Goal: Information Seeking & Learning: Learn about a topic

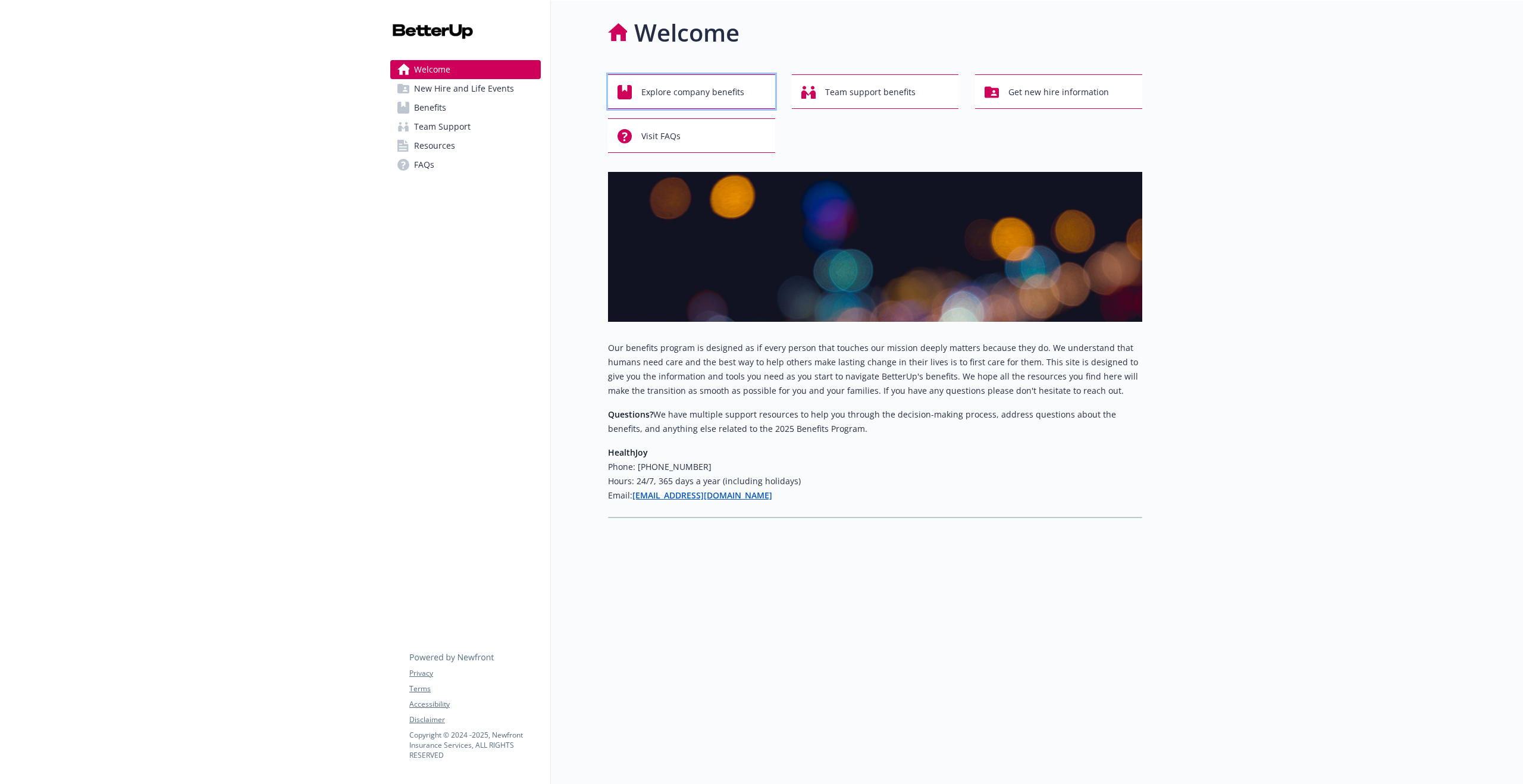
click at [677, 92] on span "Explore company benefits" at bounding box center [693, 92] width 103 height 22
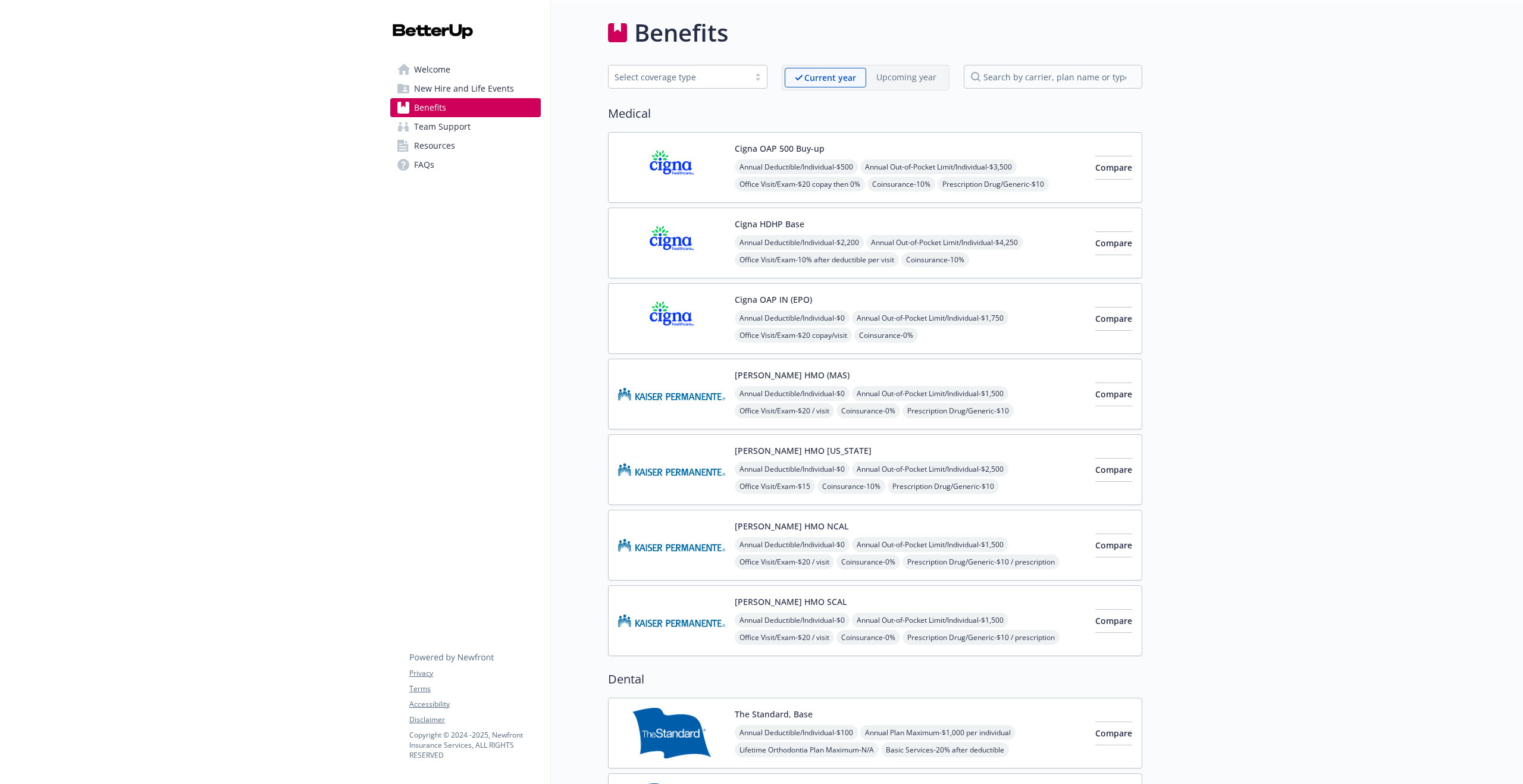
click at [1007, 189] on div "Annual Deductible/Individual - $500 Annual Out-of-Pocket Limit/Individual - $3,…" at bounding box center [911, 193] width 351 height 67
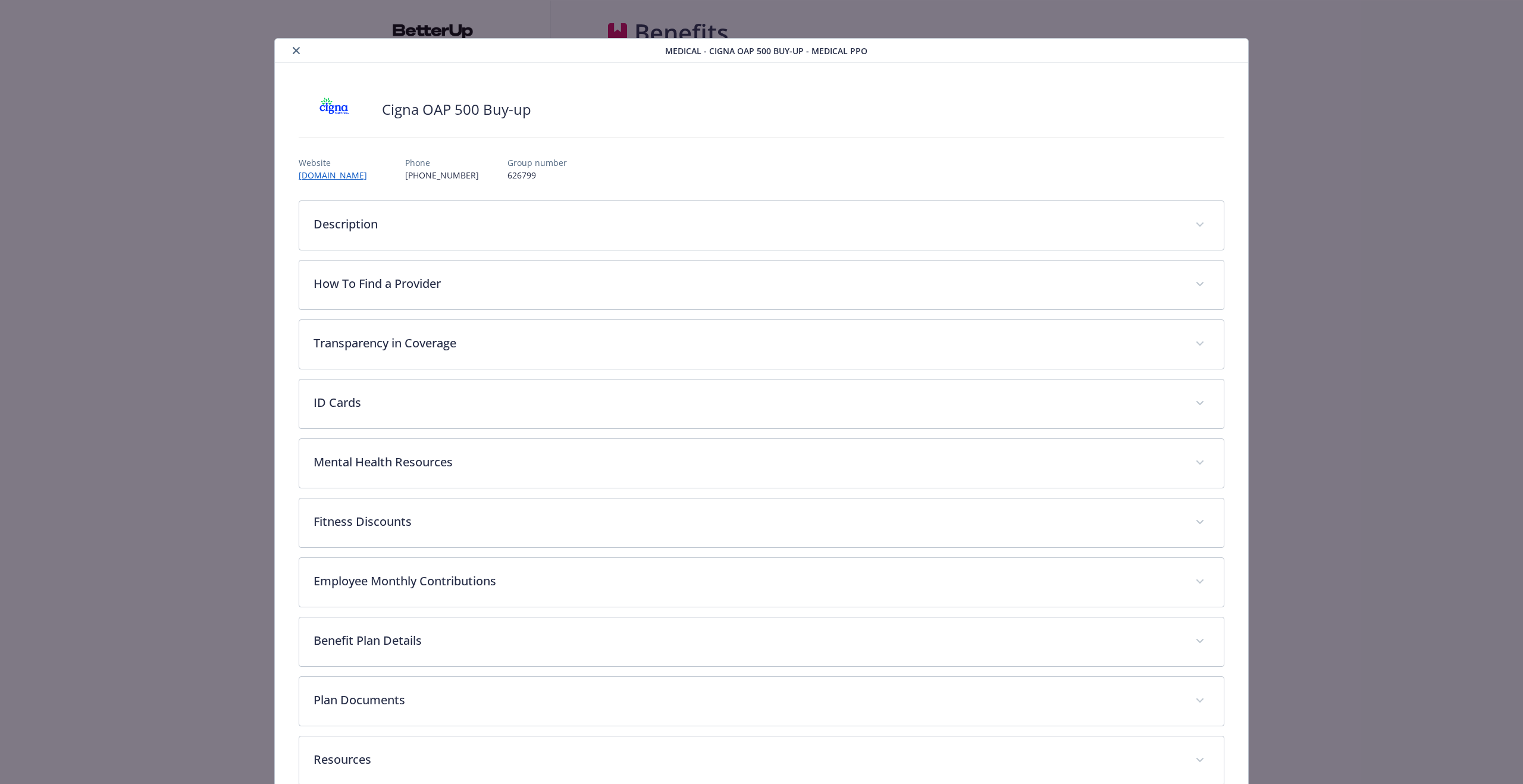
scroll to position [28, 0]
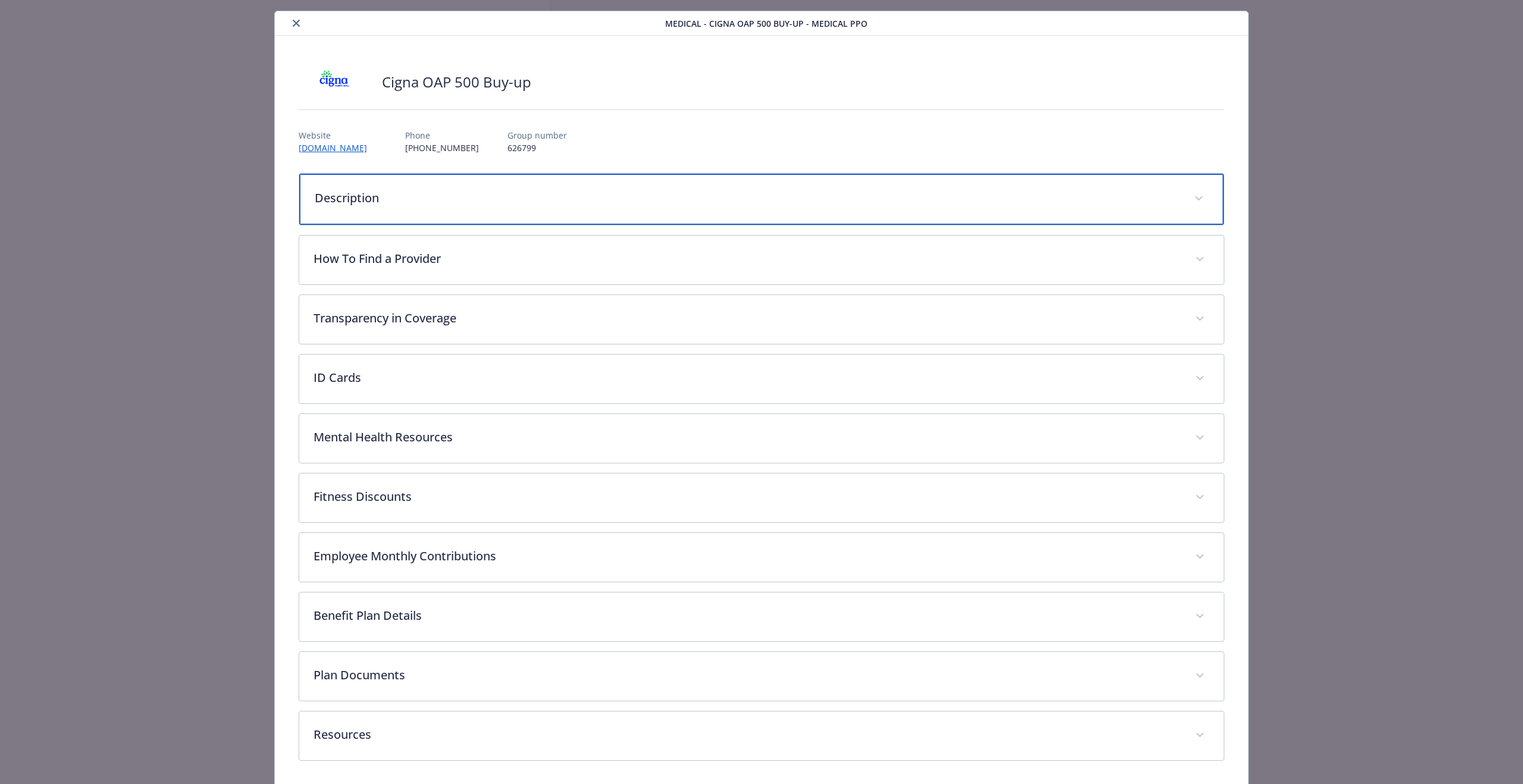
click at [508, 189] on p "Description" at bounding box center [747, 198] width 865 height 18
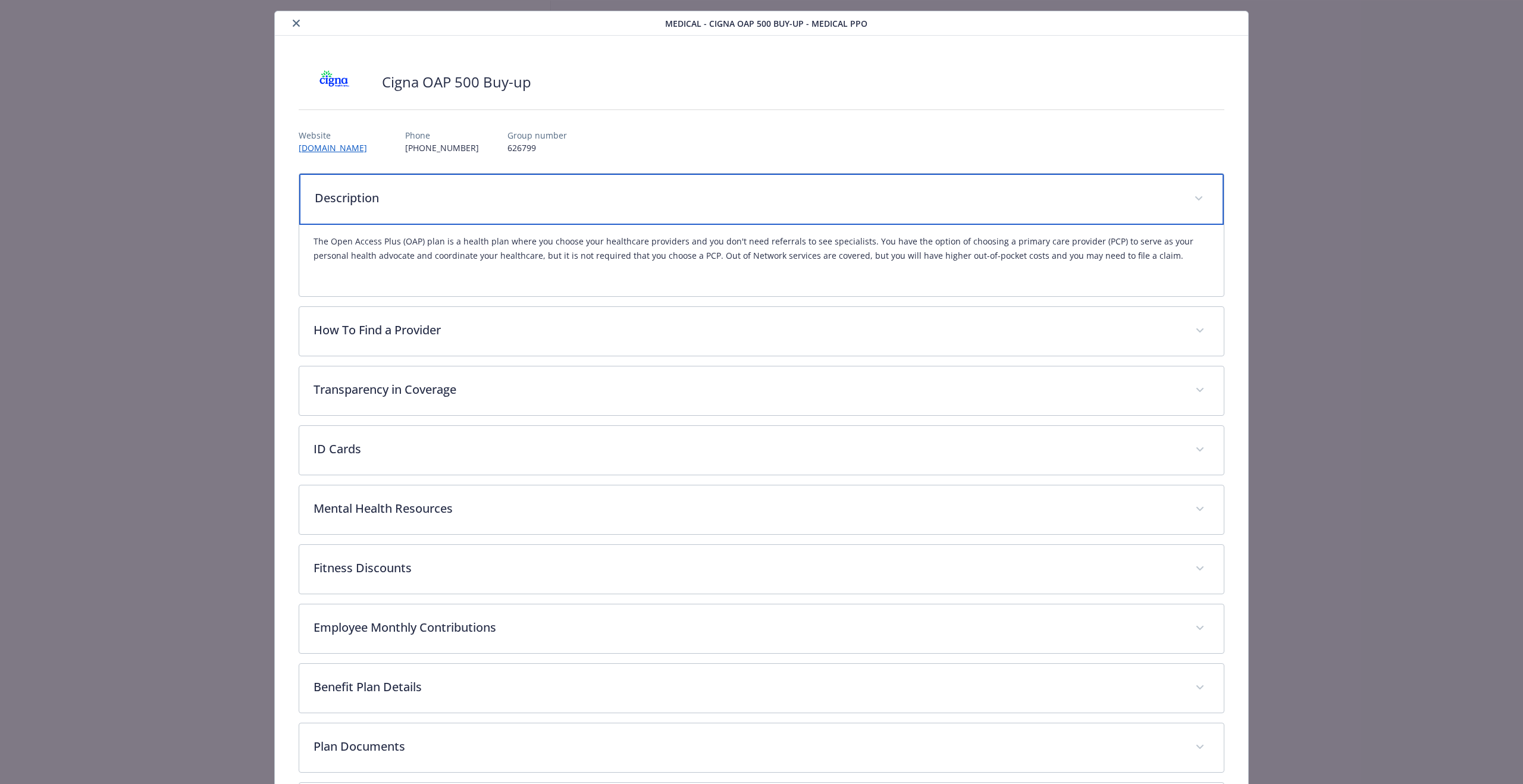
click at [508, 189] on p "Description" at bounding box center [747, 198] width 865 height 18
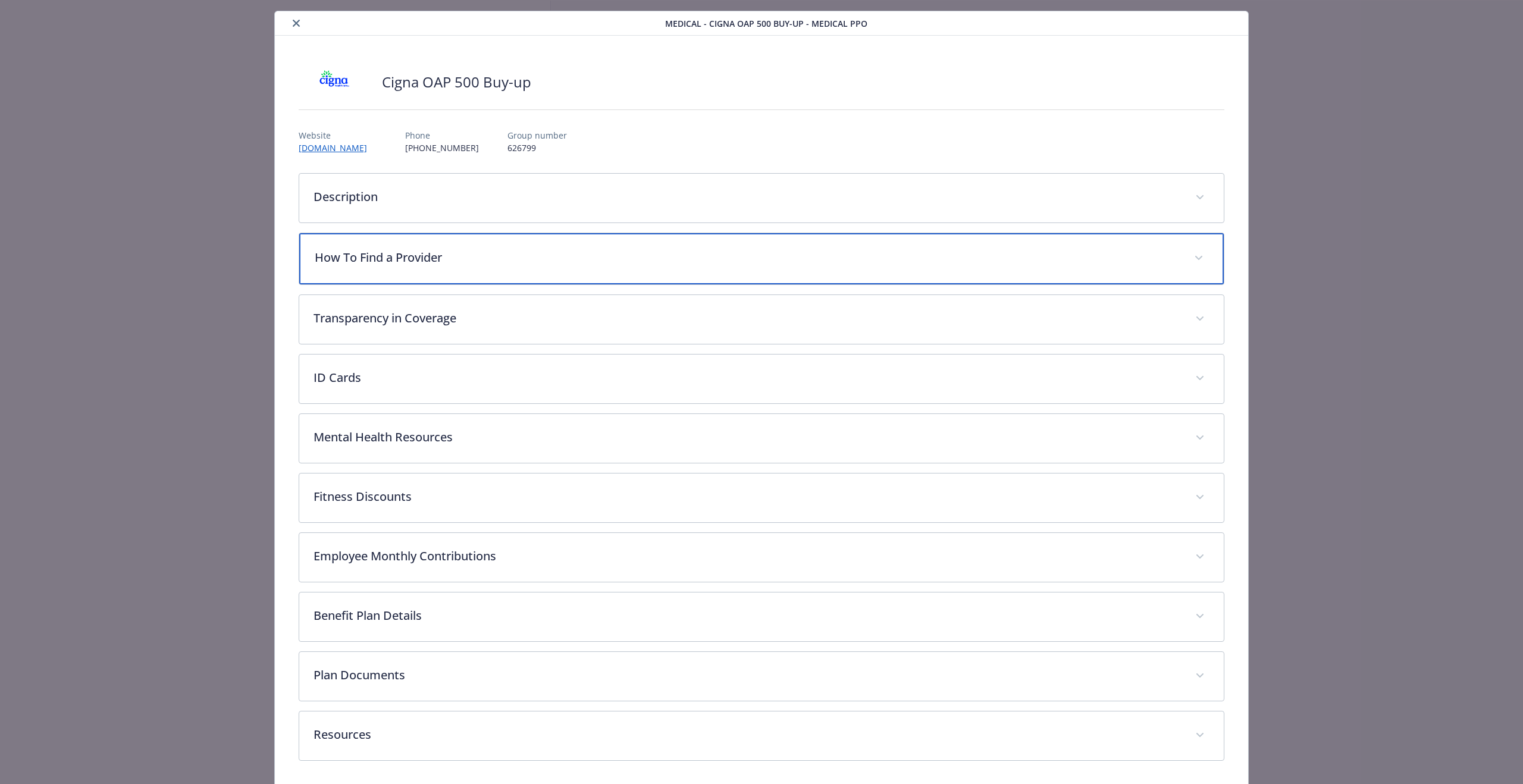
click at [487, 252] on p "How To Find a Provider" at bounding box center [747, 257] width 865 height 18
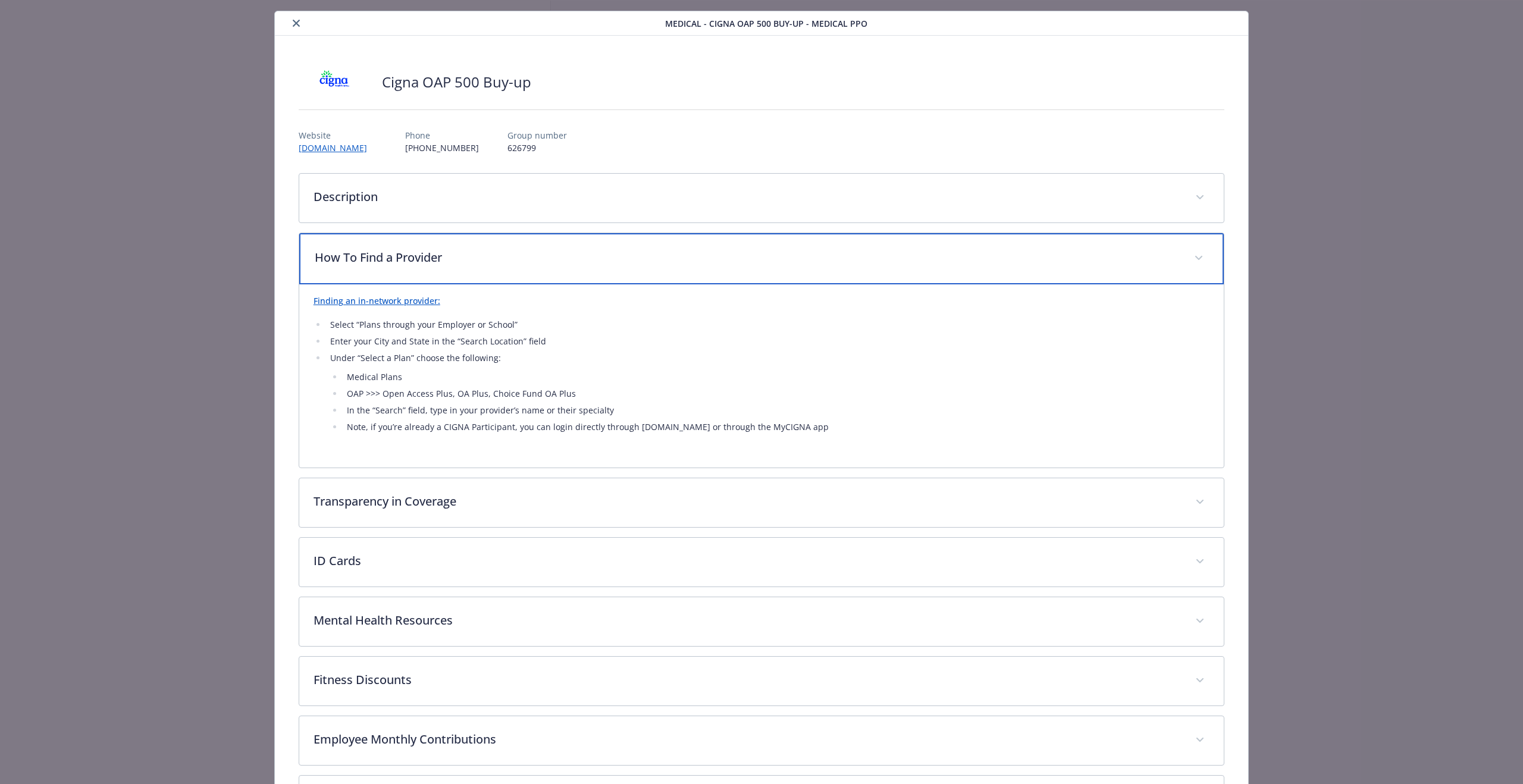
click at [486, 252] on p "How To Find a Provider" at bounding box center [747, 257] width 865 height 18
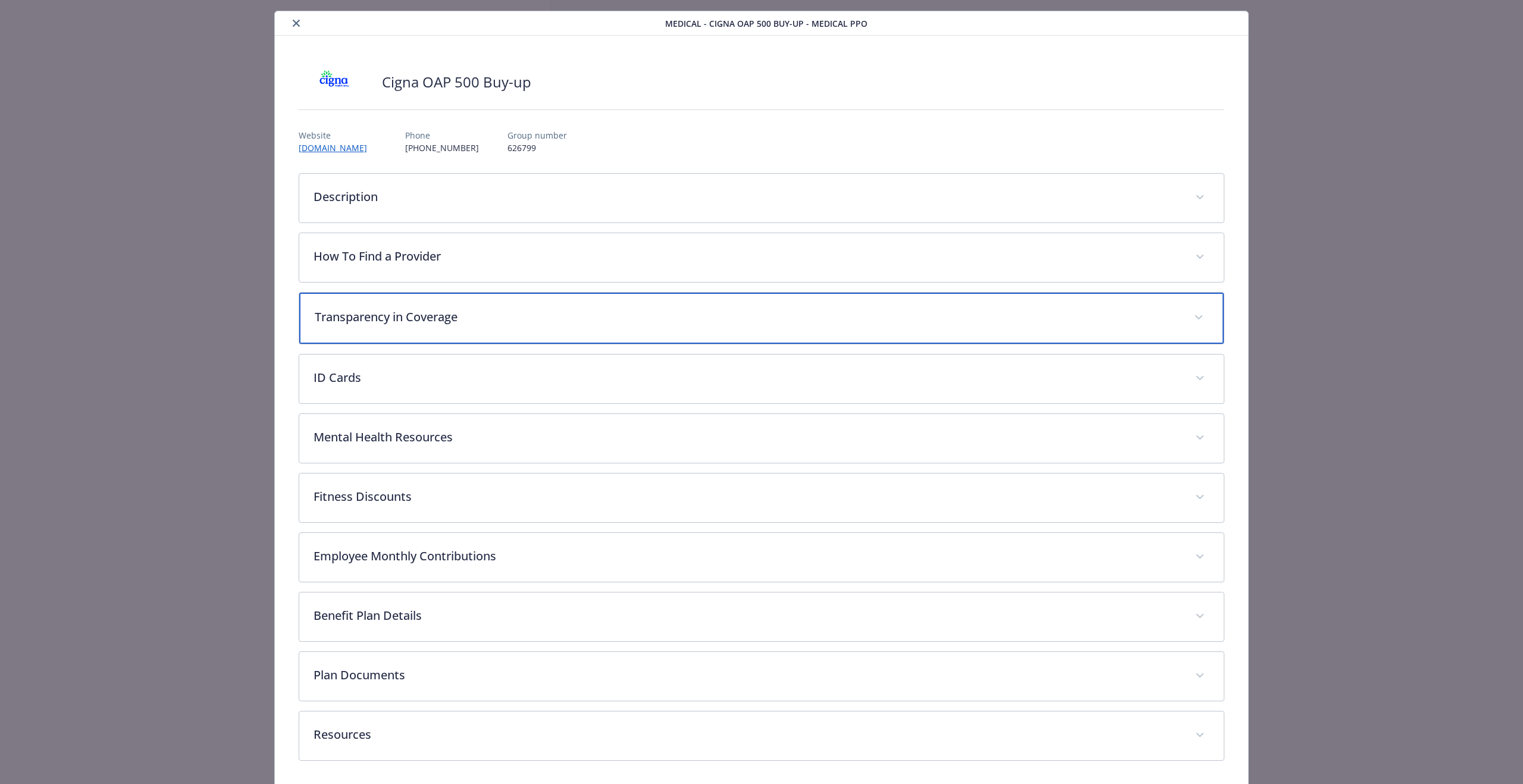
click at [470, 321] on p "Transparency in Coverage" at bounding box center [747, 317] width 865 height 18
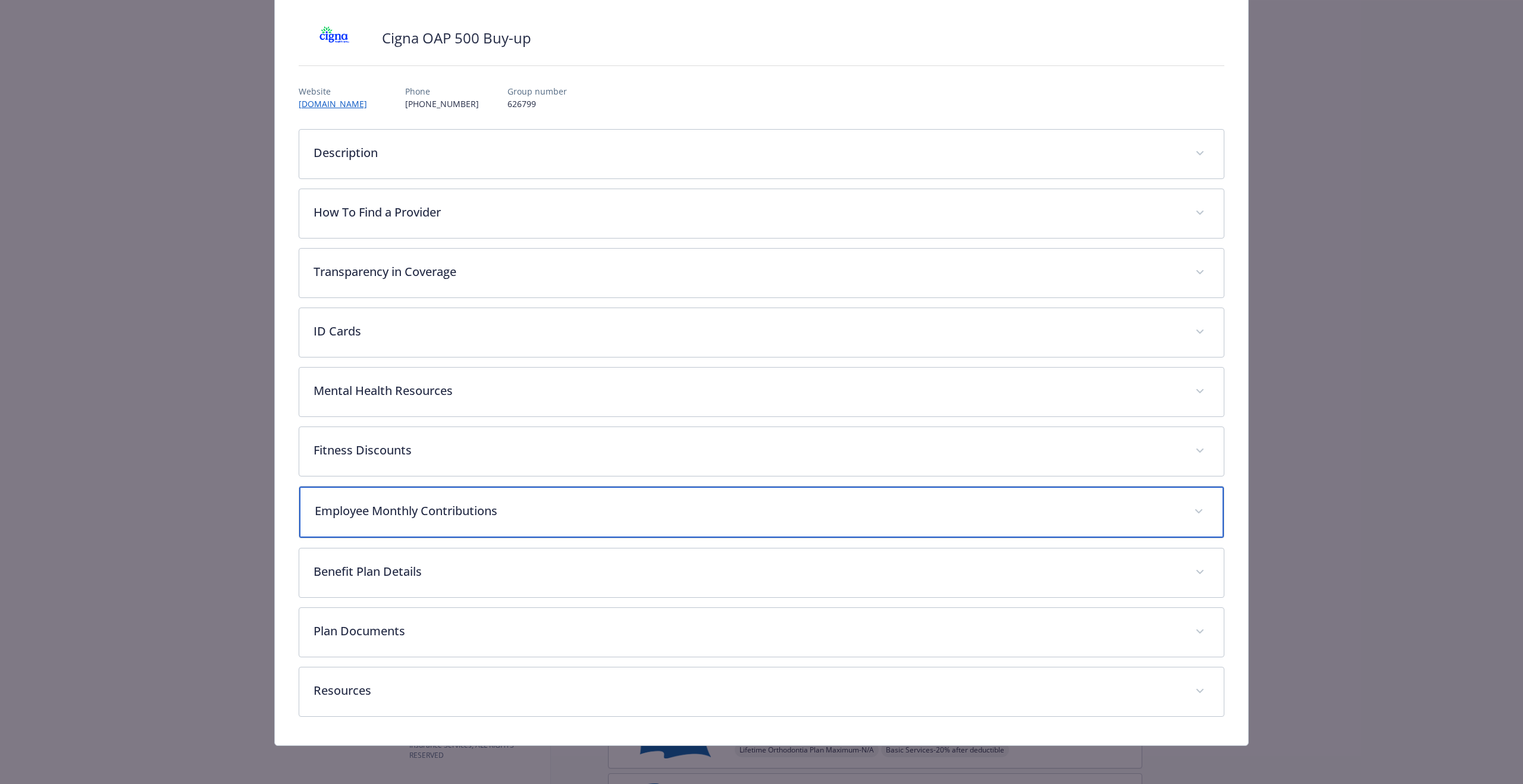
click at [450, 518] on p "Employee Monthly Contributions" at bounding box center [747, 510] width 865 height 18
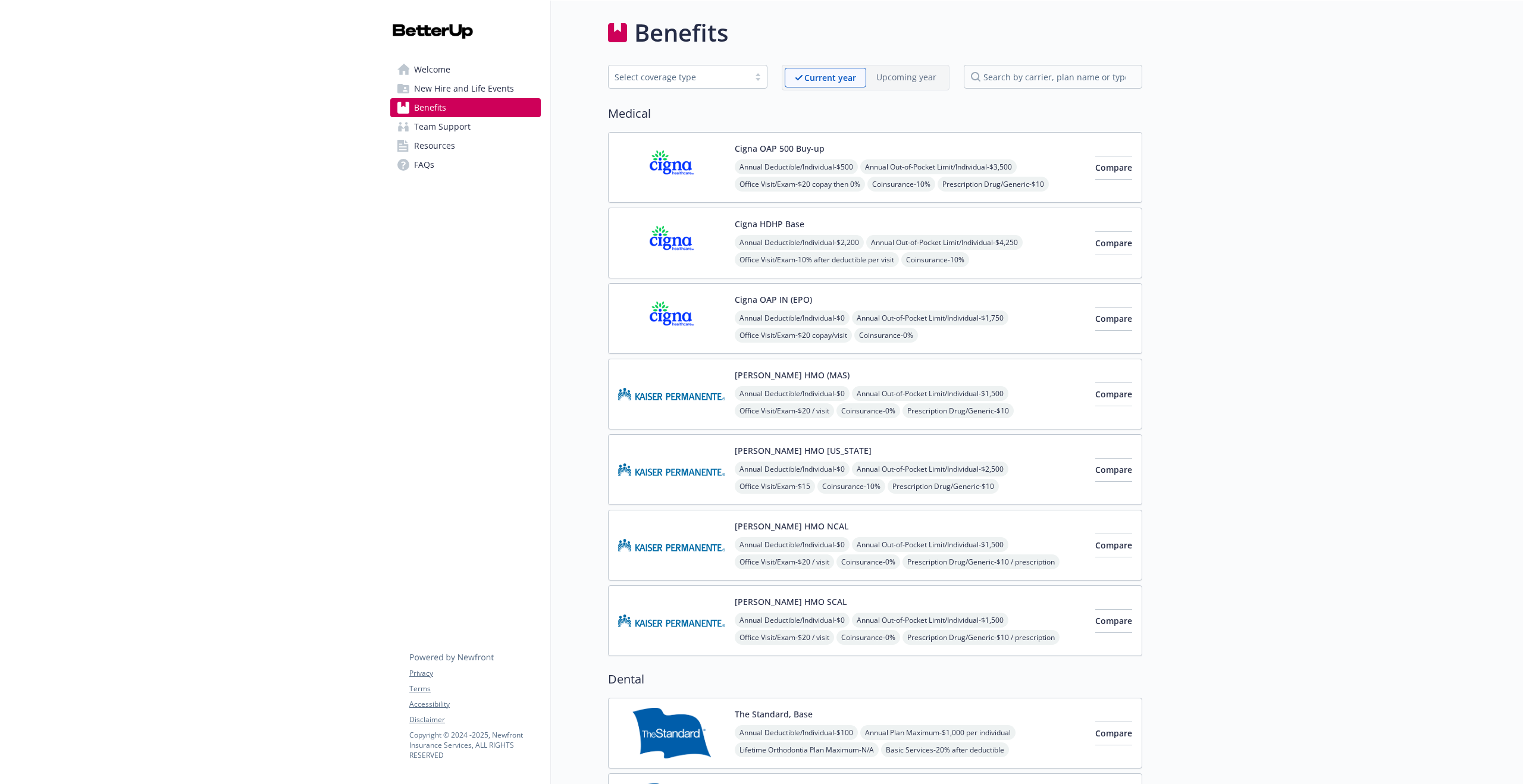
click at [1045, 266] on div "Annual Deductible/Individual - $2,200 Annual Out-of-Pocket Limit/Individual - $…" at bounding box center [911, 277] width 351 height 84
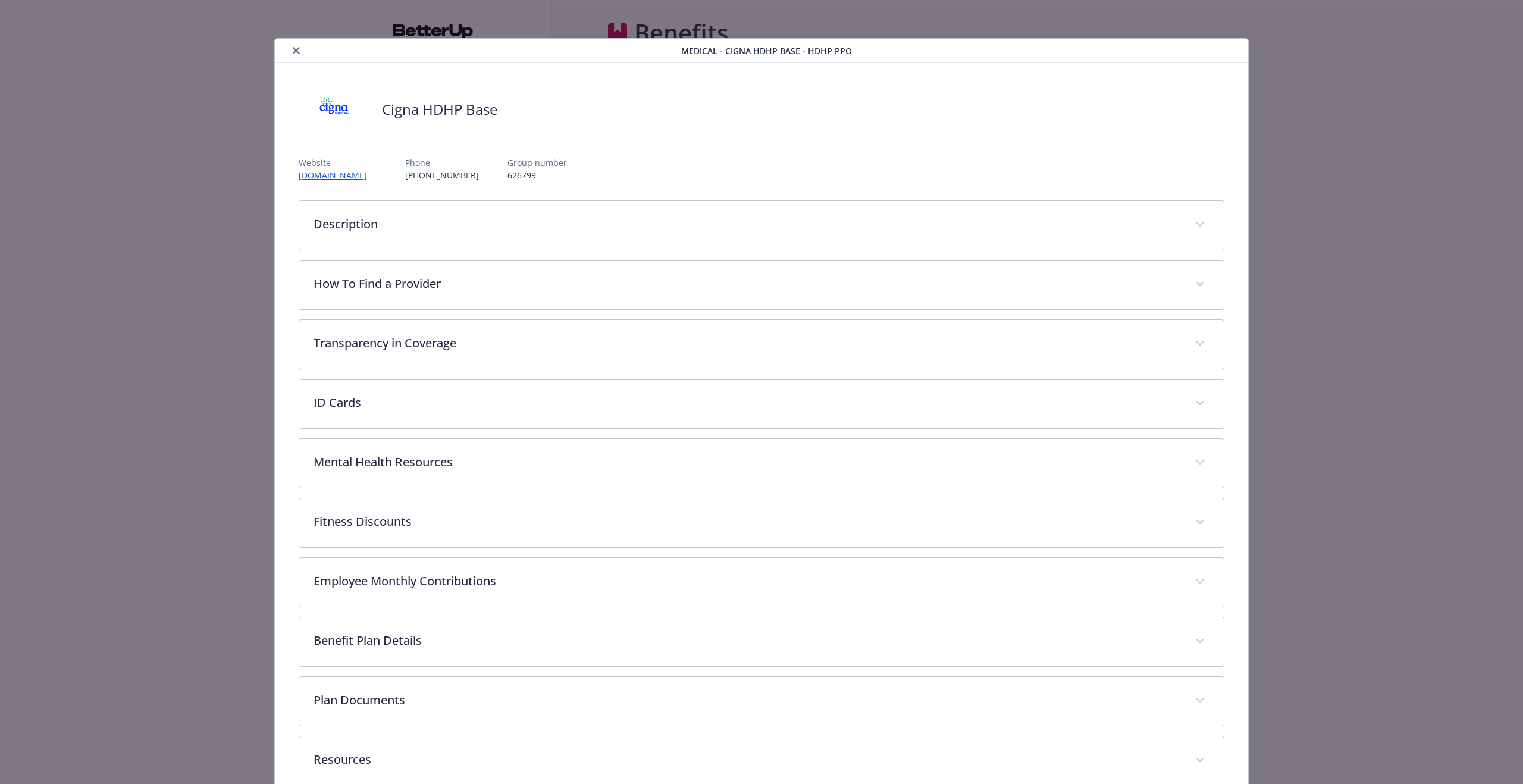
scroll to position [28, 0]
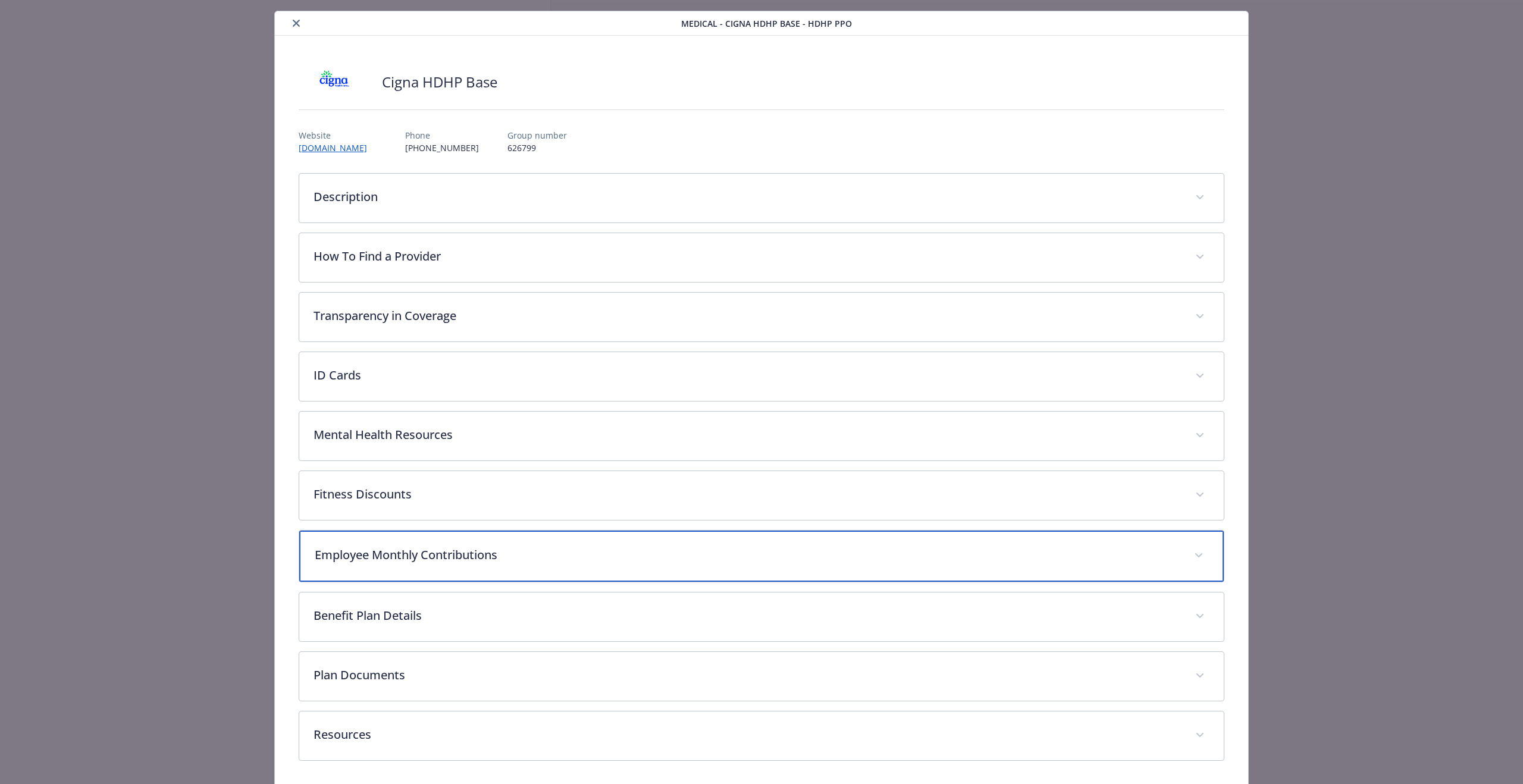
click at [580, 557] on p "Employee Monthly Contributions" at bounding box center [747, 554] width 865 height 18
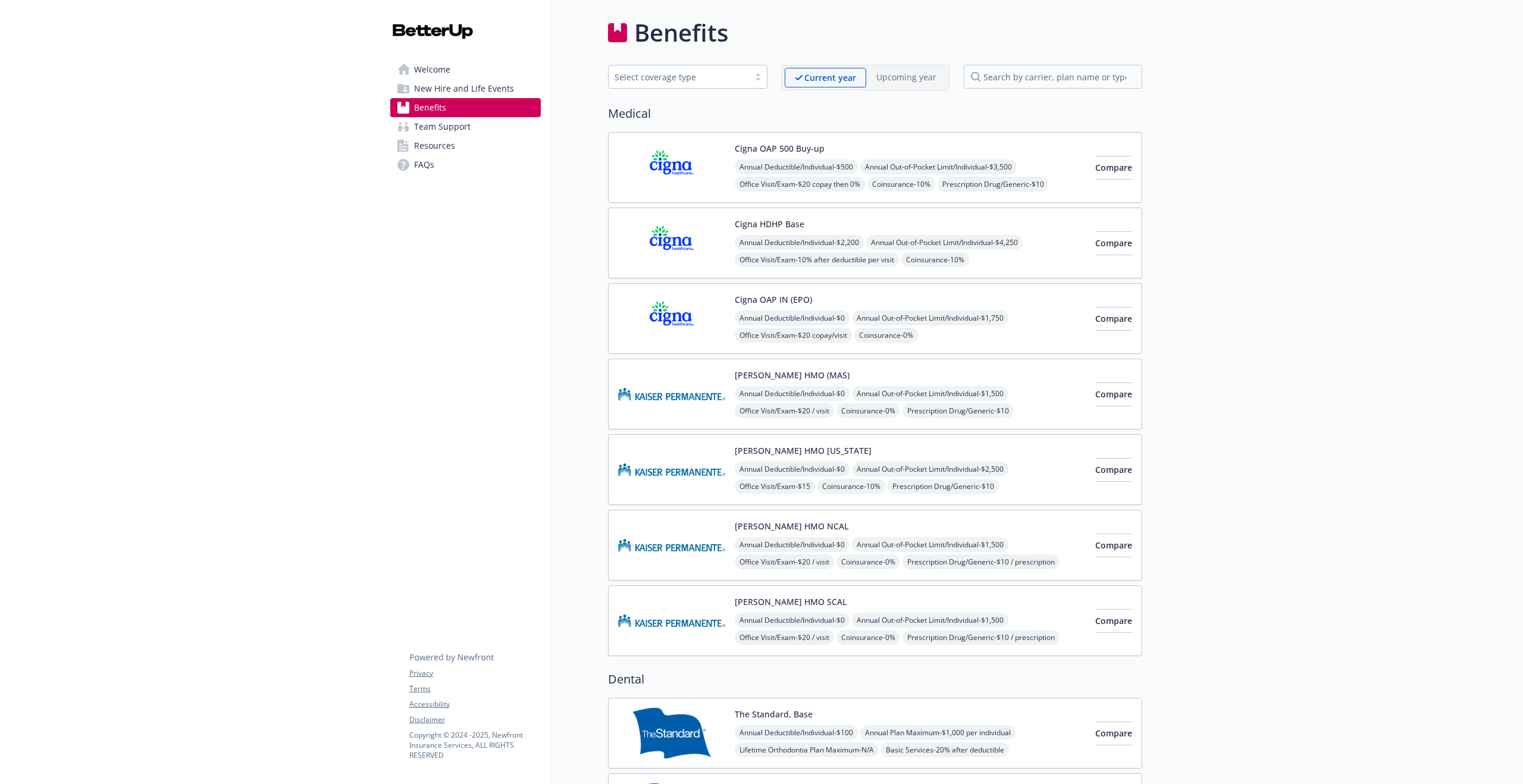
click at [1025, 189] on div "Annual Deductible/Individual - $500 Annual Out-of-Pocket Limit/Individual - $3,…" at bounding box center [911, 193] width 351 height 67
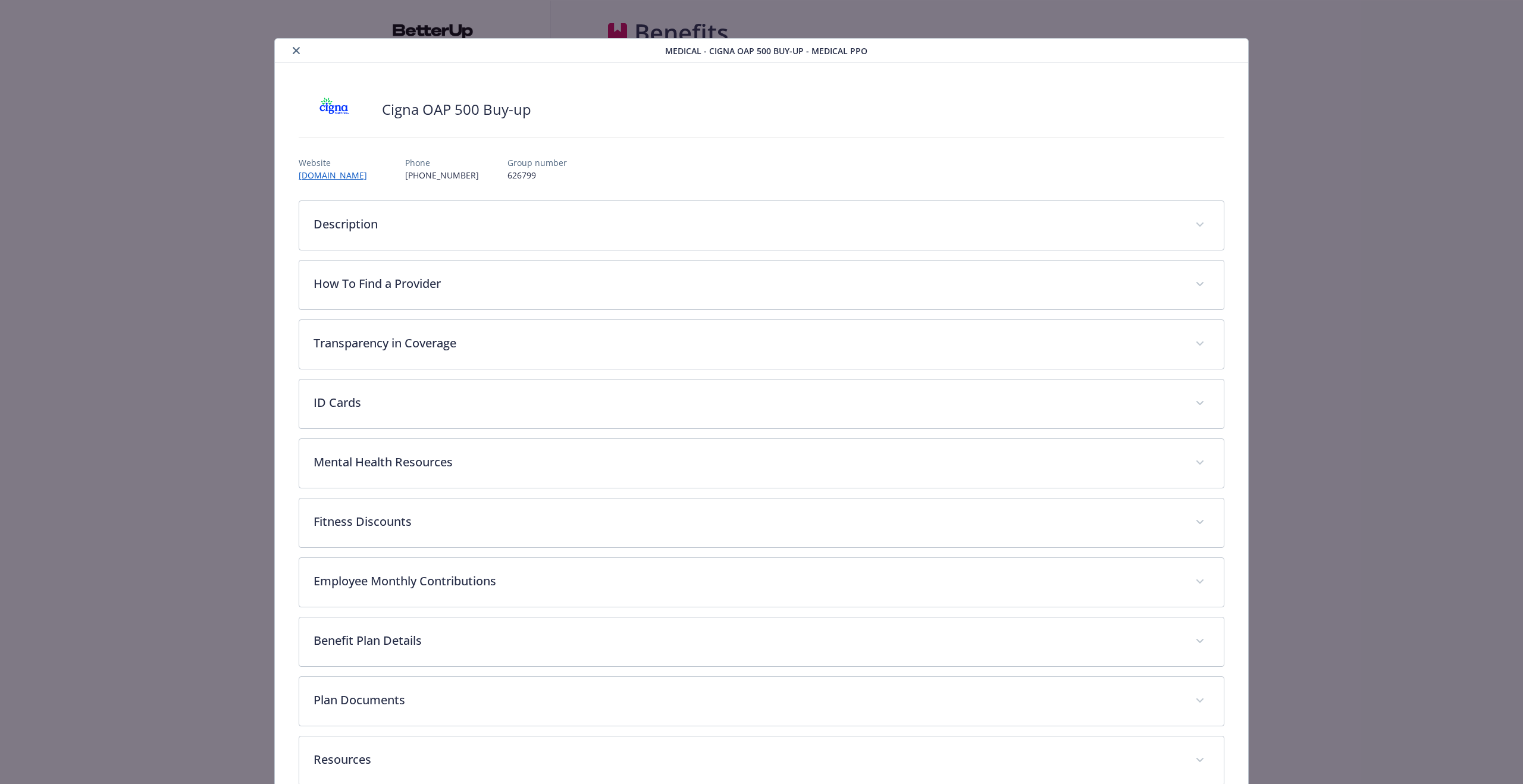
scroll to position [28, 0]
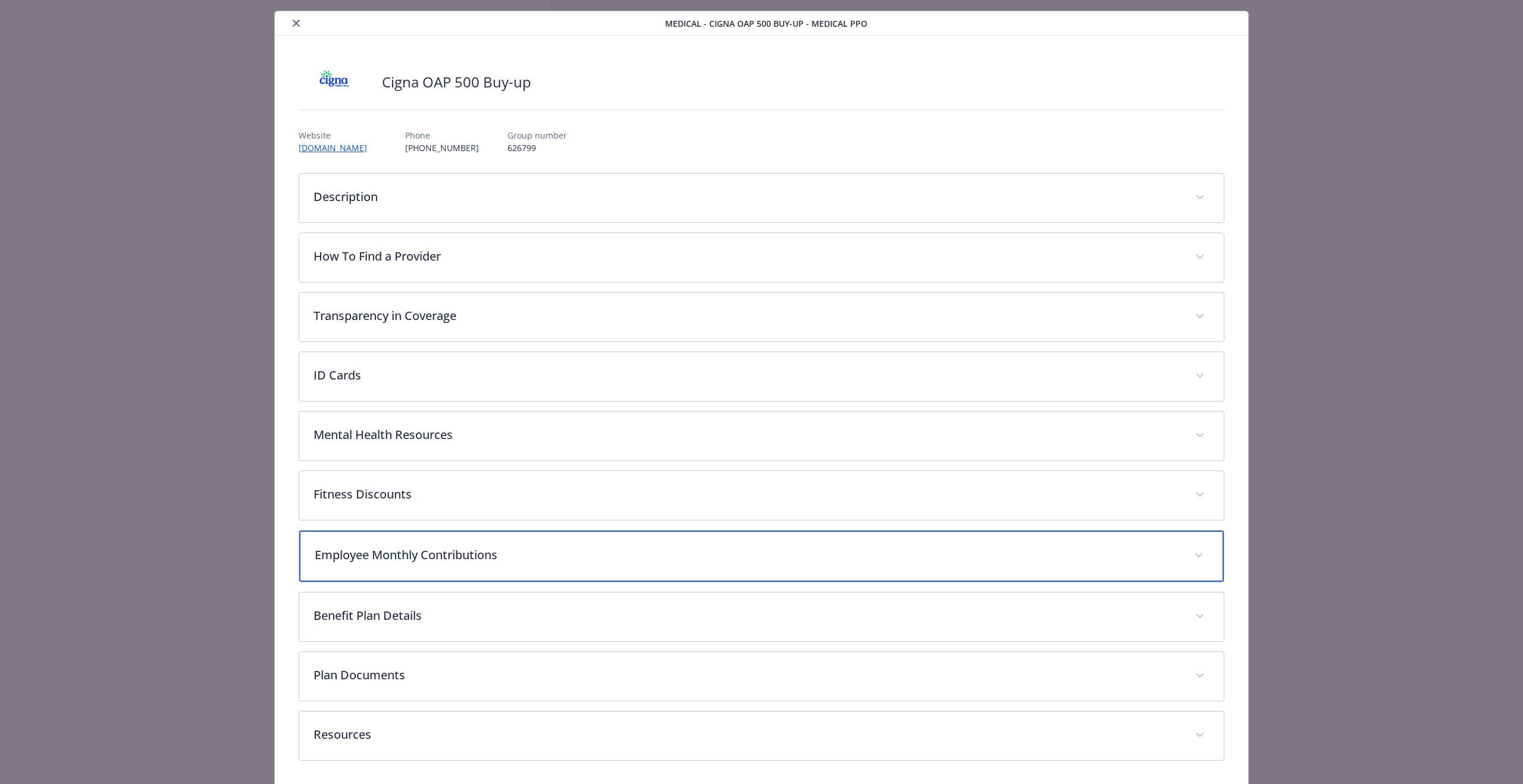
click at [445, 570] on div "Employee Monthly Contributions" at bounding box center [762, 556] width 925 height 51
click at [441, 560] on p "Employee Monthly Contributions" at bounding box center [747, 554] width 865 height 18
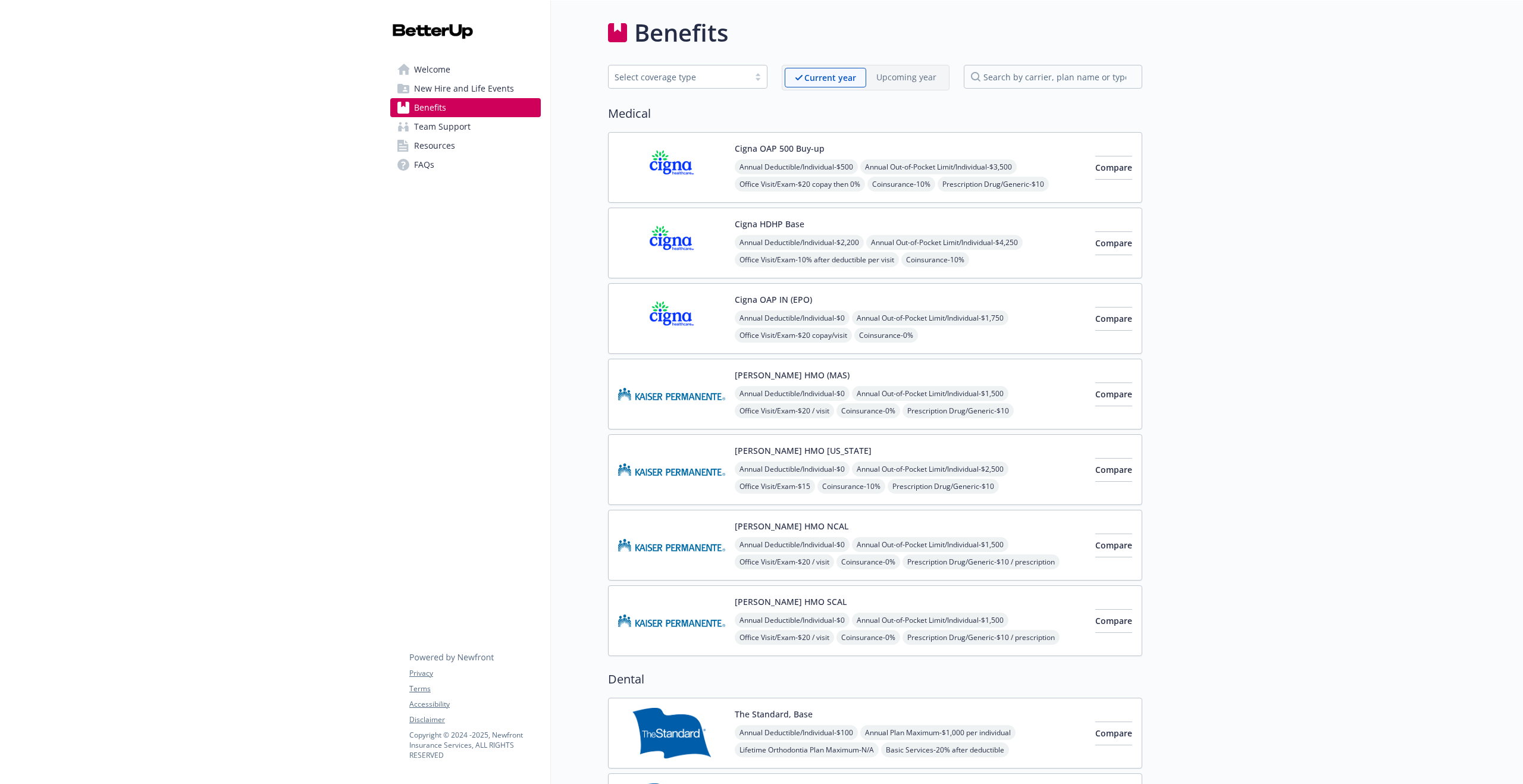
click at [995, 296] on div "Cigna OAP IN (EPO) Annual Deductible/Individual - $0 Annual Out-of-Pocket Limit…" at bounding box center [911, 318] width 351 height 51
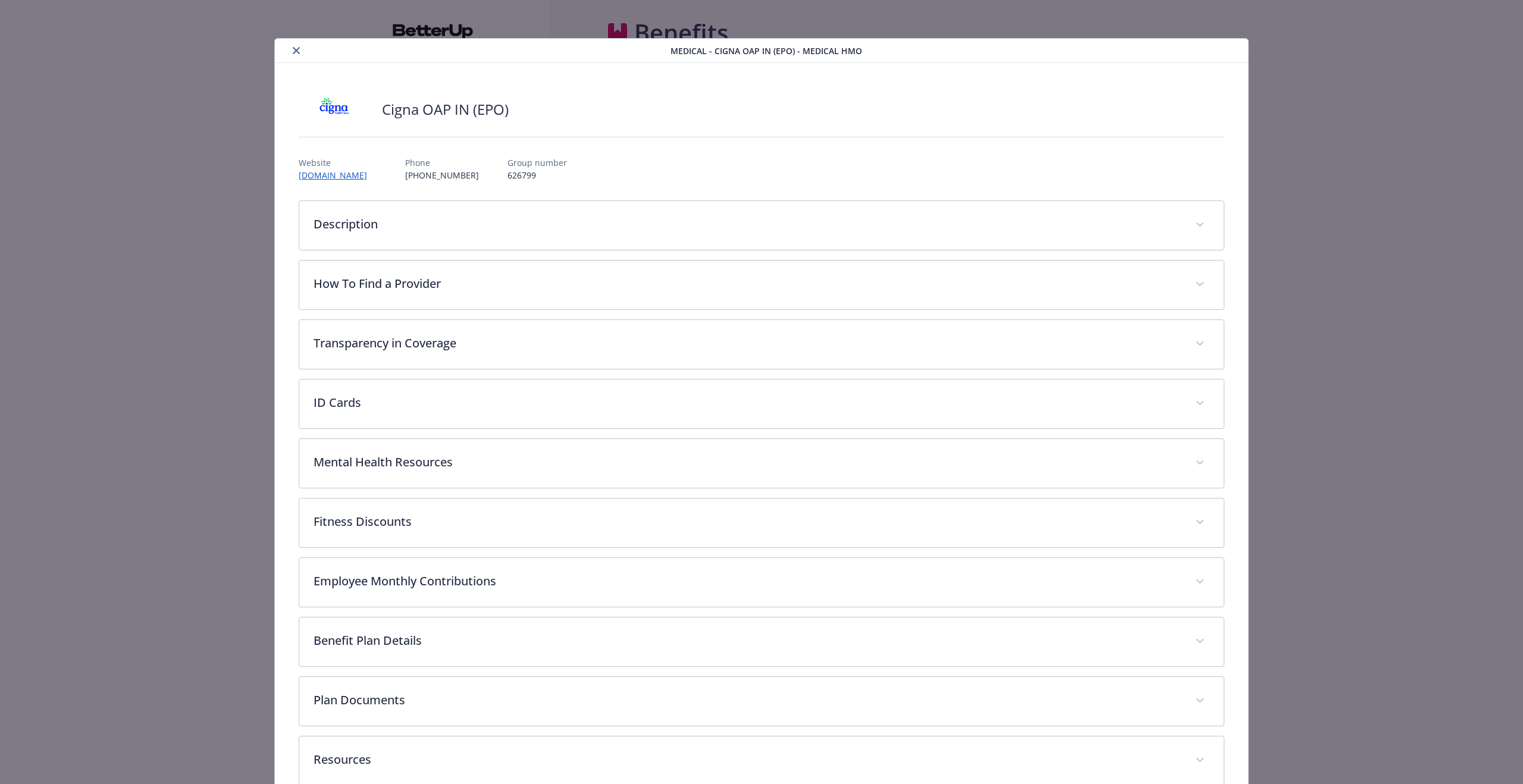
scroll to position [28, 0]
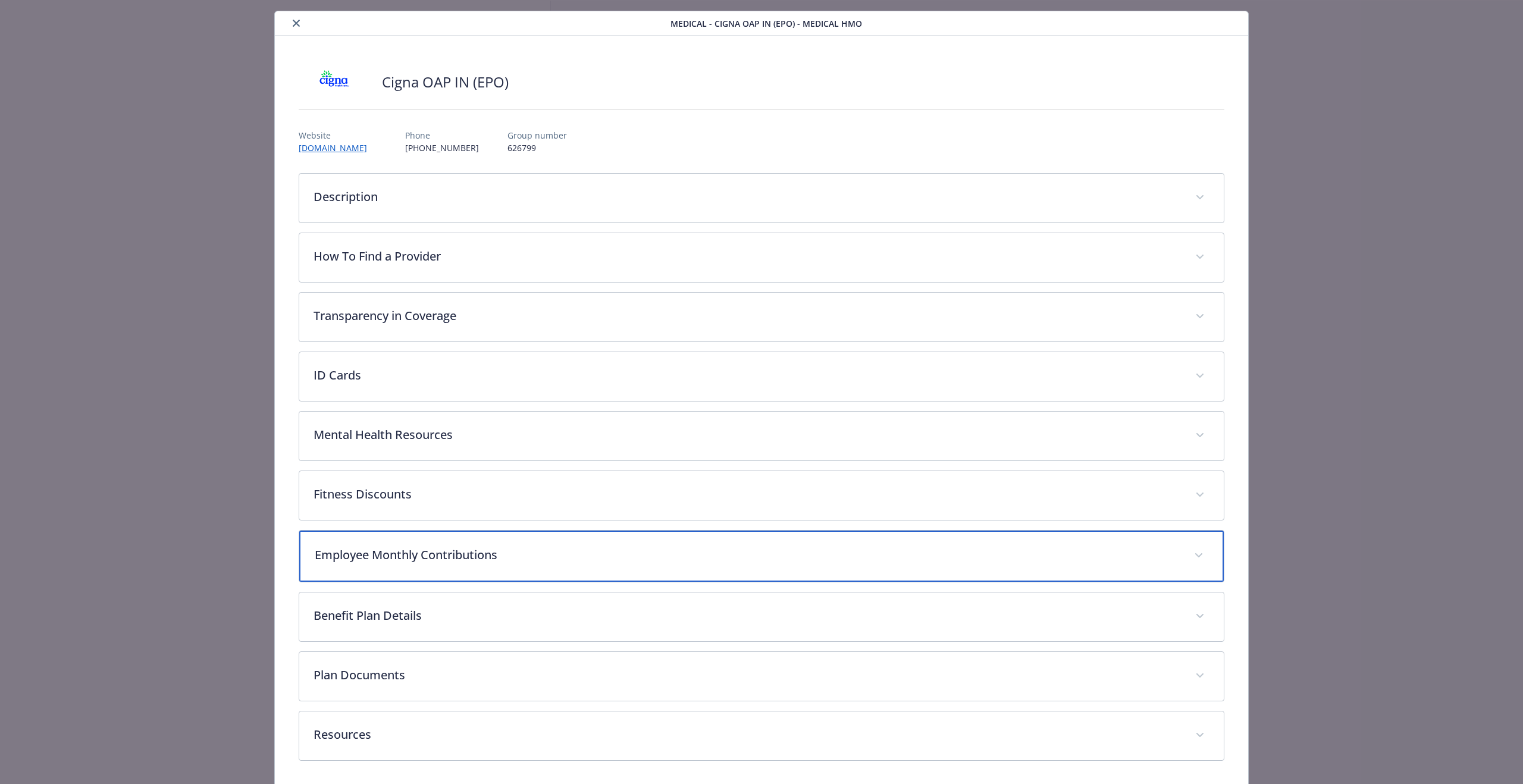
click at [567, 565] on div "Employee Monthly Contributions" at bounding box center [762, 556] width 925 height 51
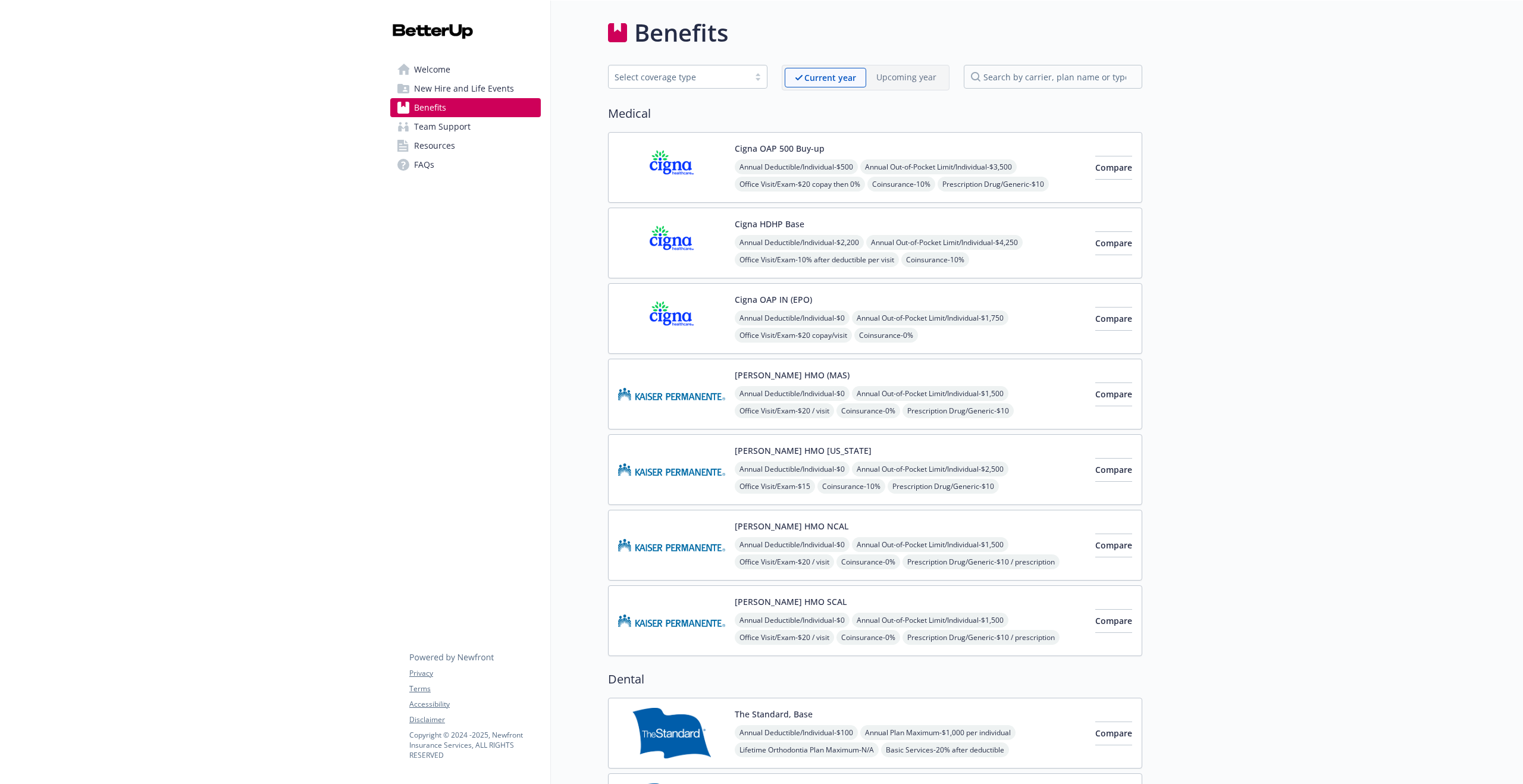
click at [1033, 270] on div "Cigna HDHP Base Annual Deductible/Individual - $2,200 Annual Out-of-Pocket Limi…" at bounding box center [875, 243] width 534 height 71
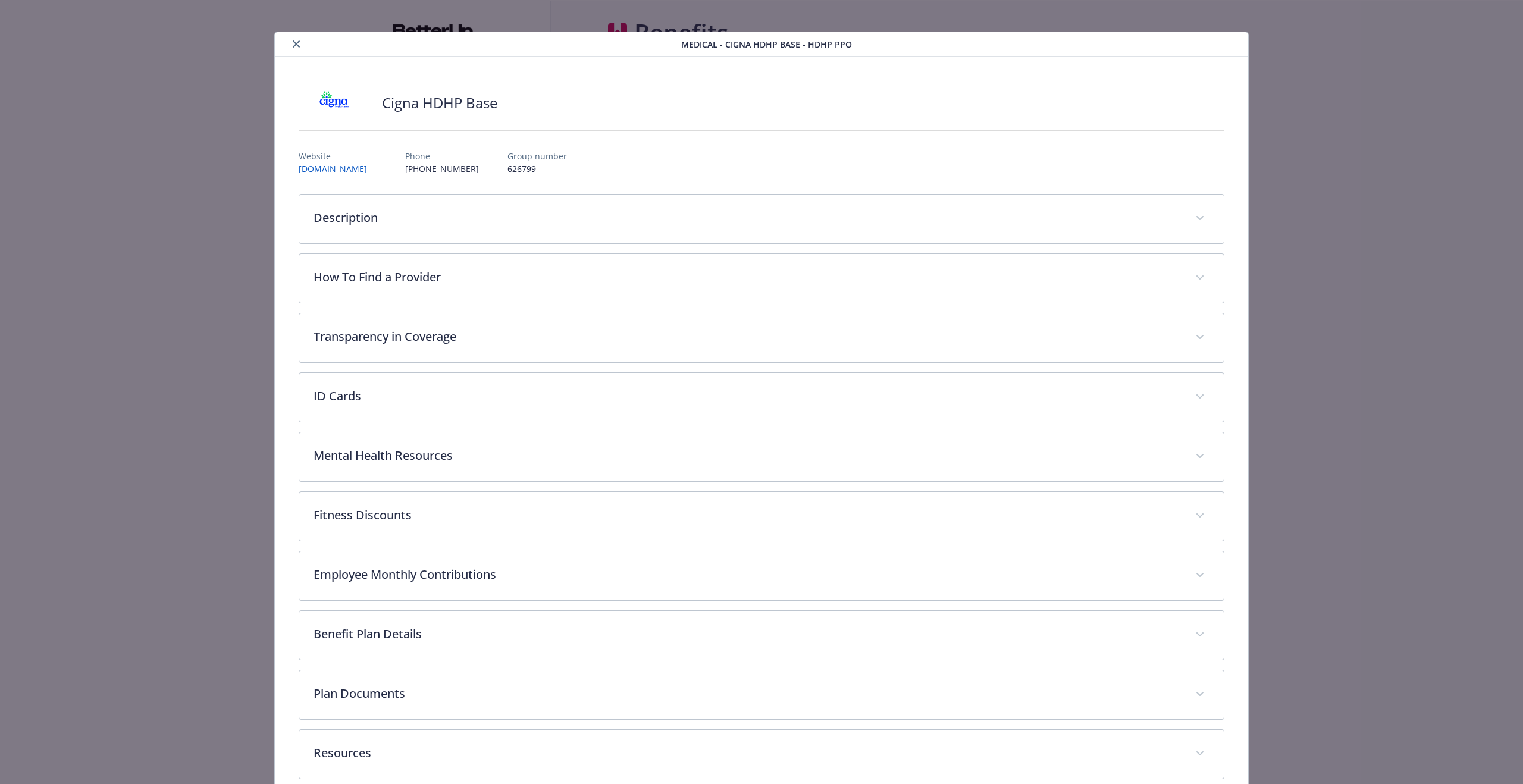
scroll to position [6, 0]
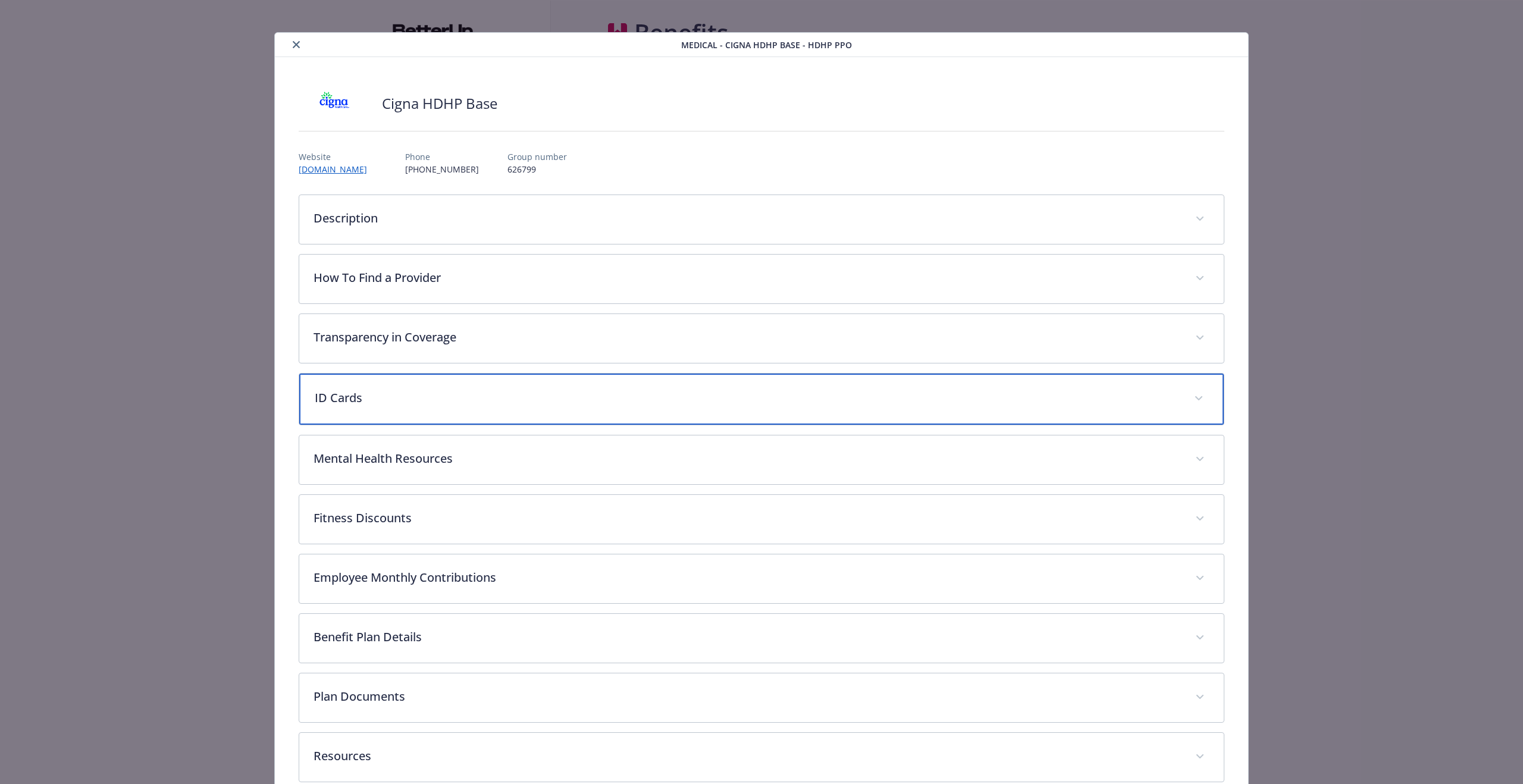
click at [1053, 400] on p "ID Cards" at bounding box center [747, 398] width 865 height 18
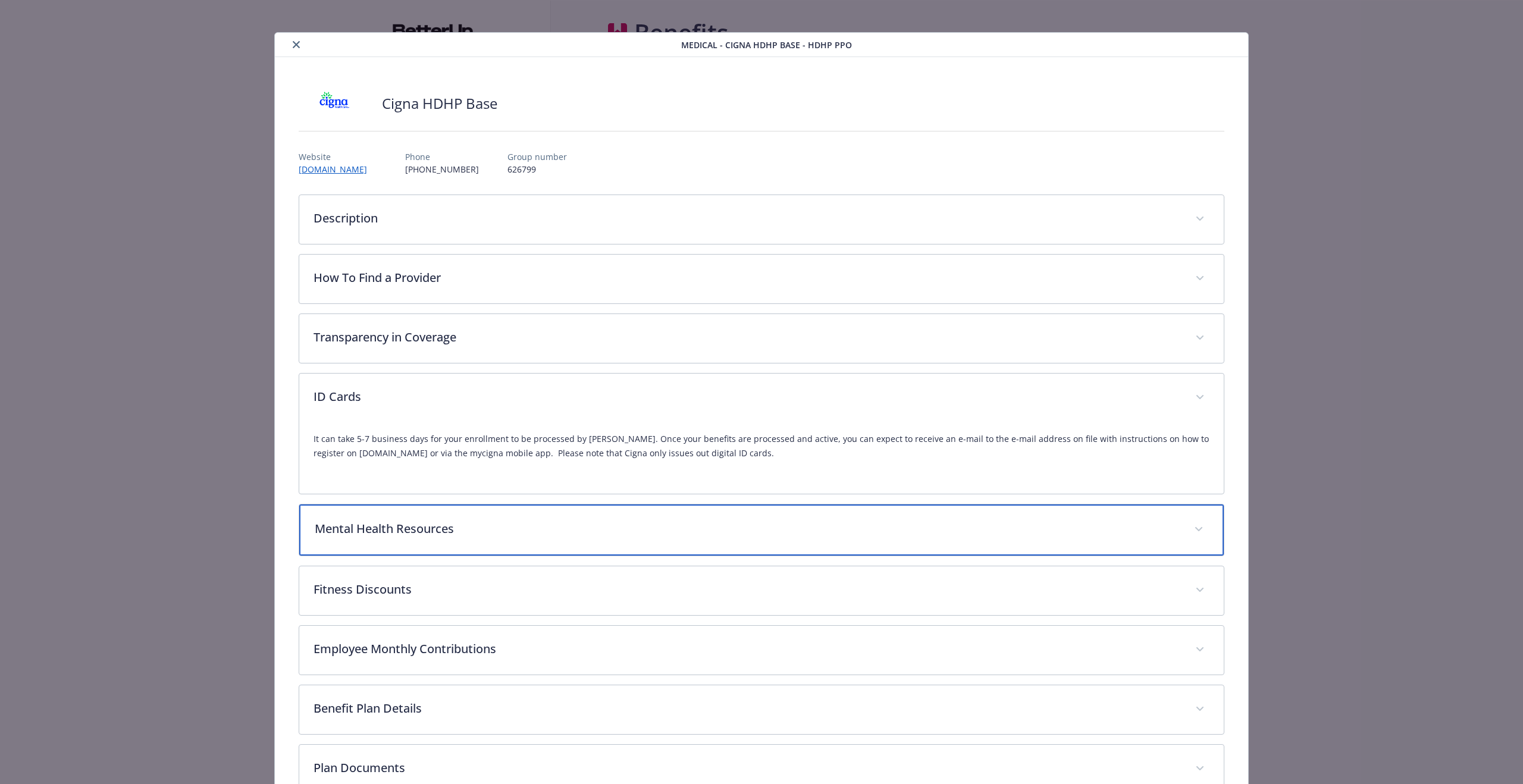
click at [1011, 517] on div "Mental Health Resources" at bounding box center [762, 530] width 925 height 51
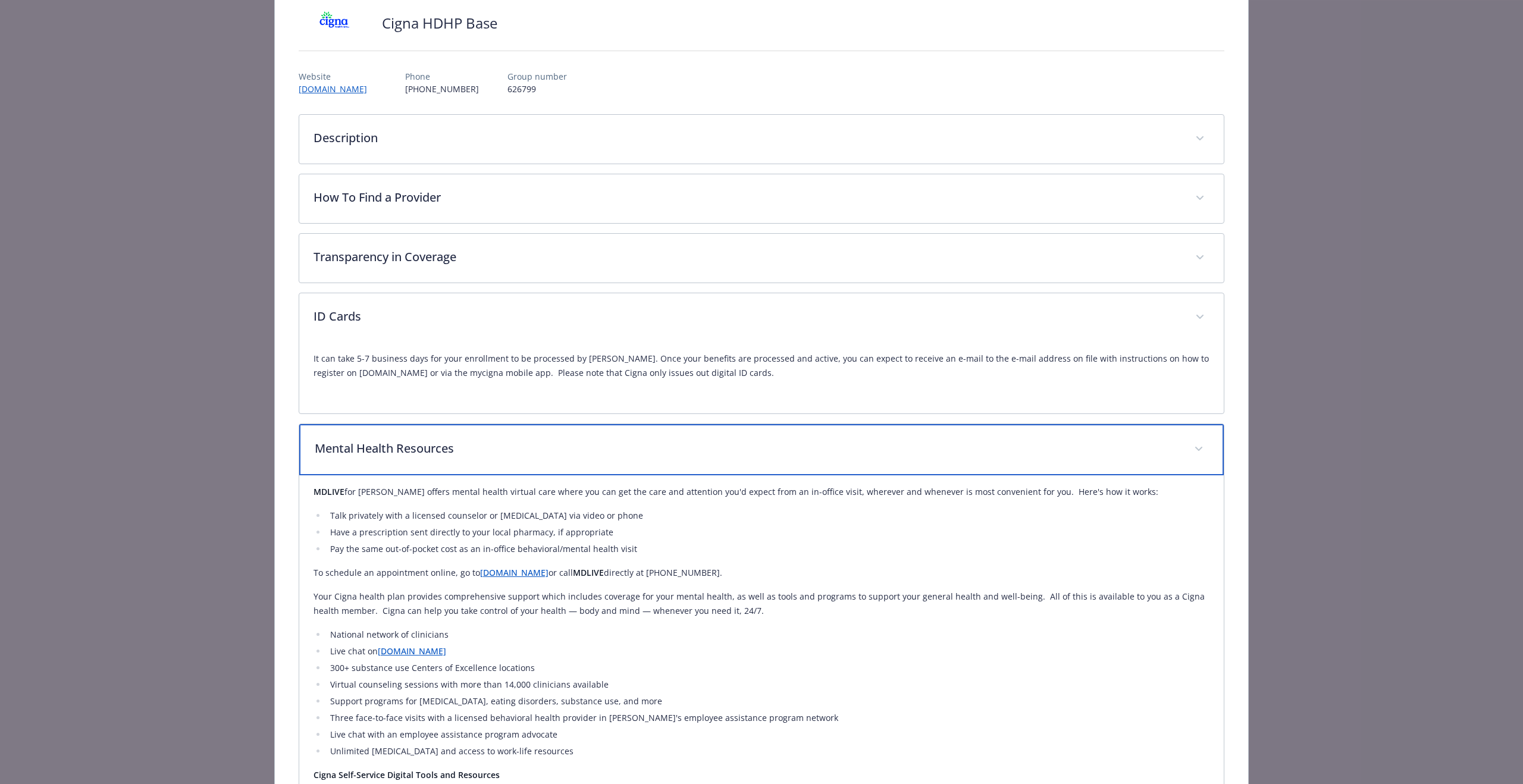
scroll to position [112, 0]
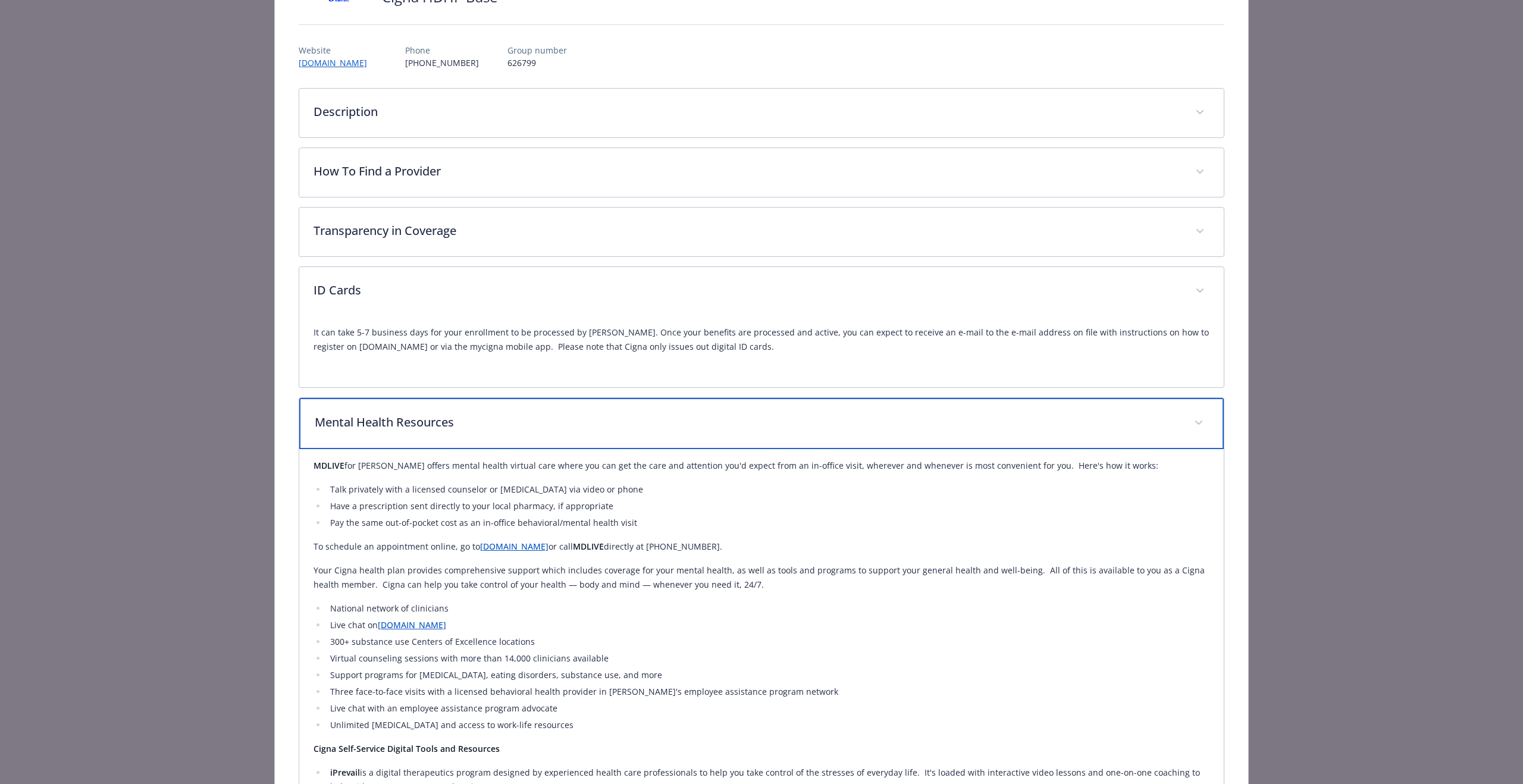
click at [1011, 411] on div "Mental Health Resources" at bounding box center [762, 424] width 925 height 51
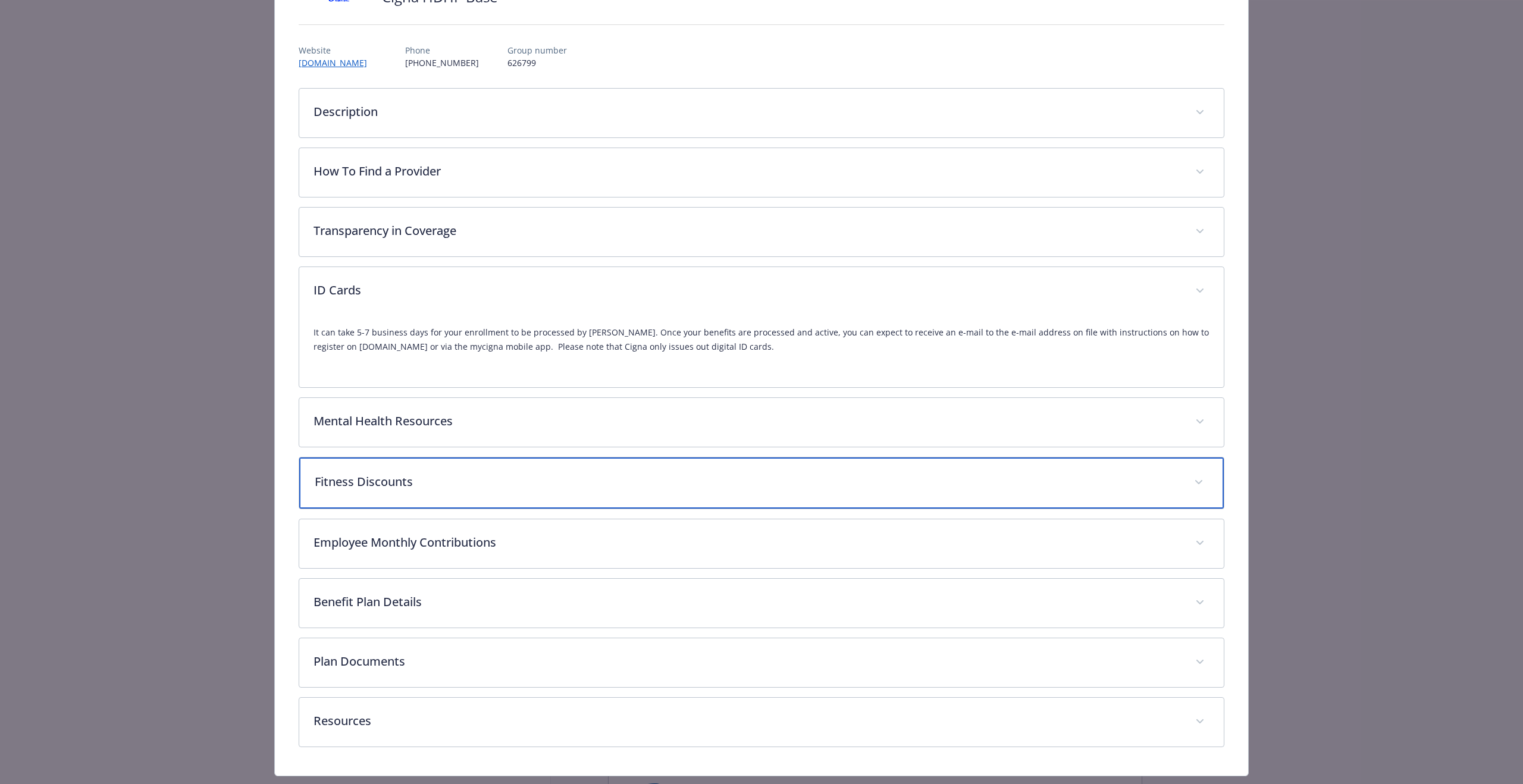
click at [960, 487] on p "Fitness Discounts" at bounding box center [747, 481] width 865 height 18
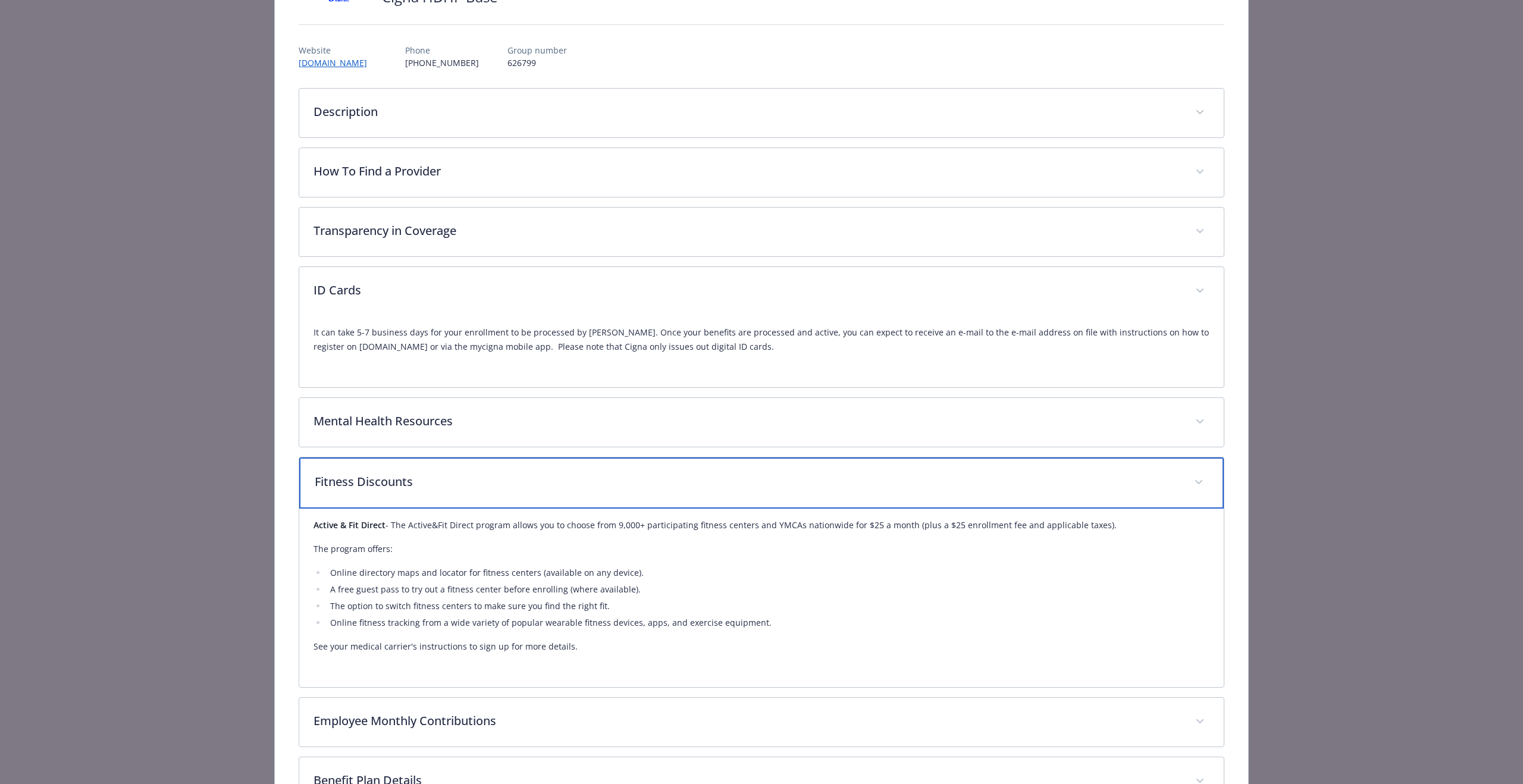
click at [960, 487] on p "Fitness Discounts" at bounding box center [747, 481] width 865 height 18
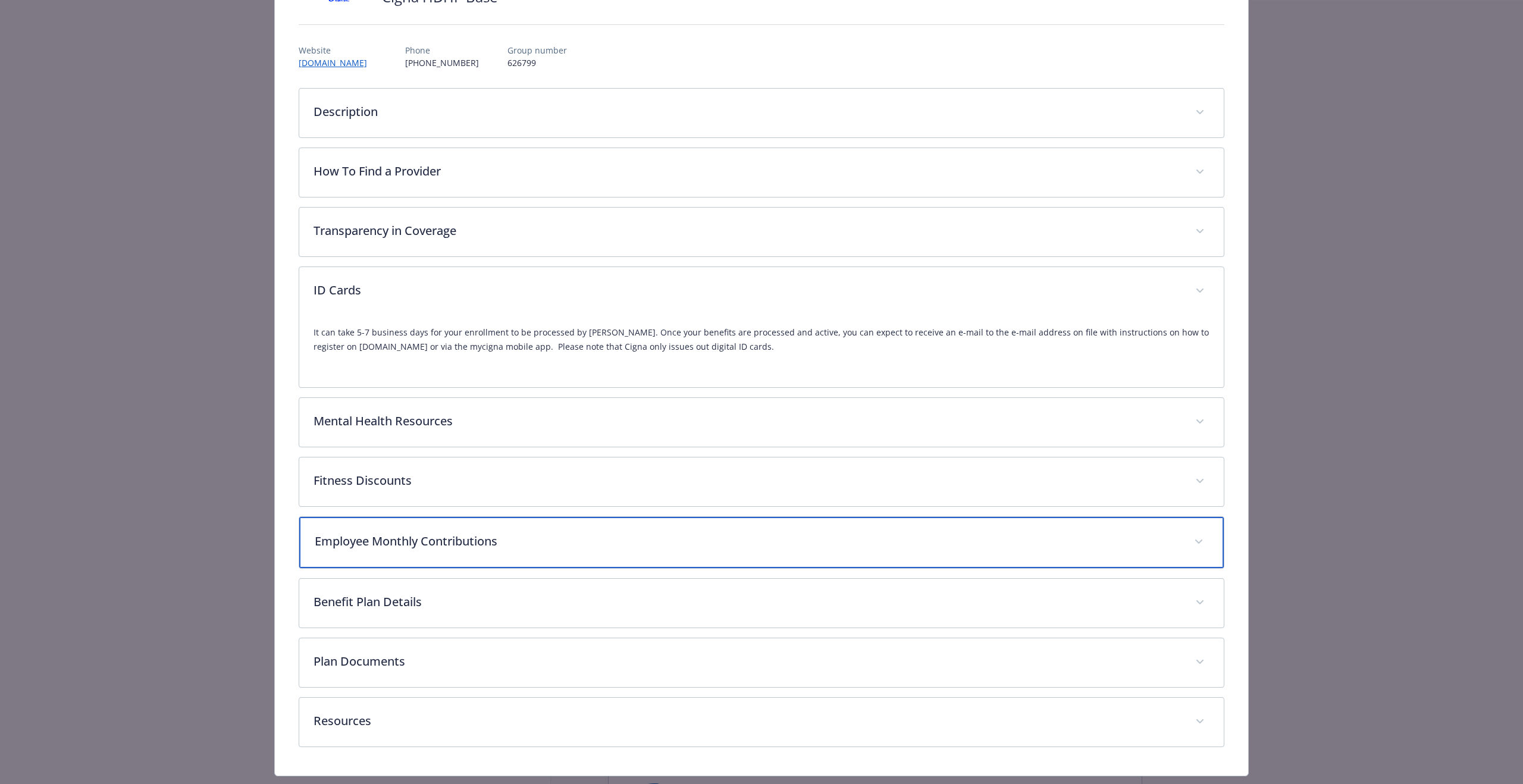
click at [922, 551] on div "Employee Monthly Contributions" at bounding box center [762, 543] width 925 height 51
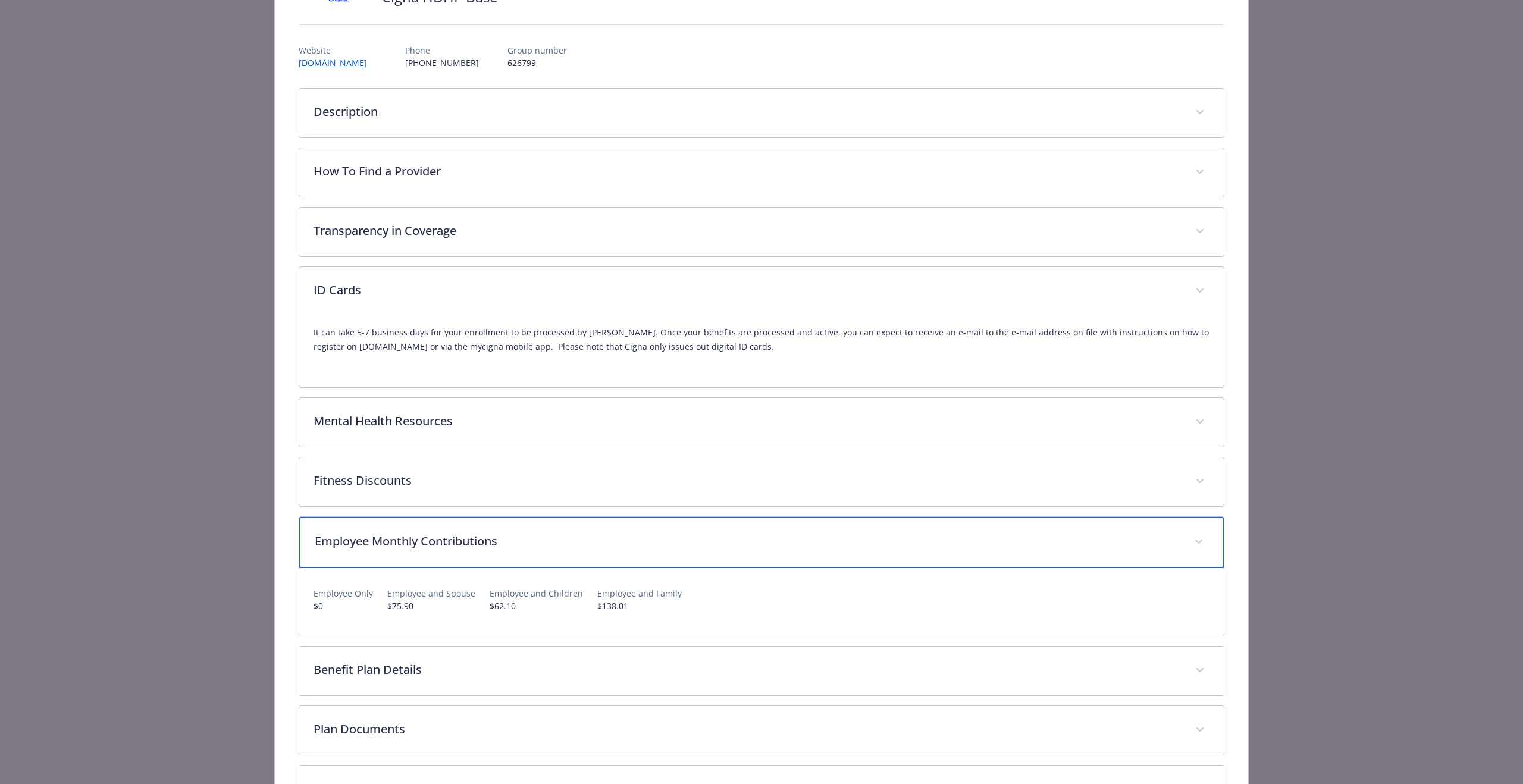
click at [922, 551] on div "Employee Monthly Contributions" at bounding box center [762, 543] width 925 height 51
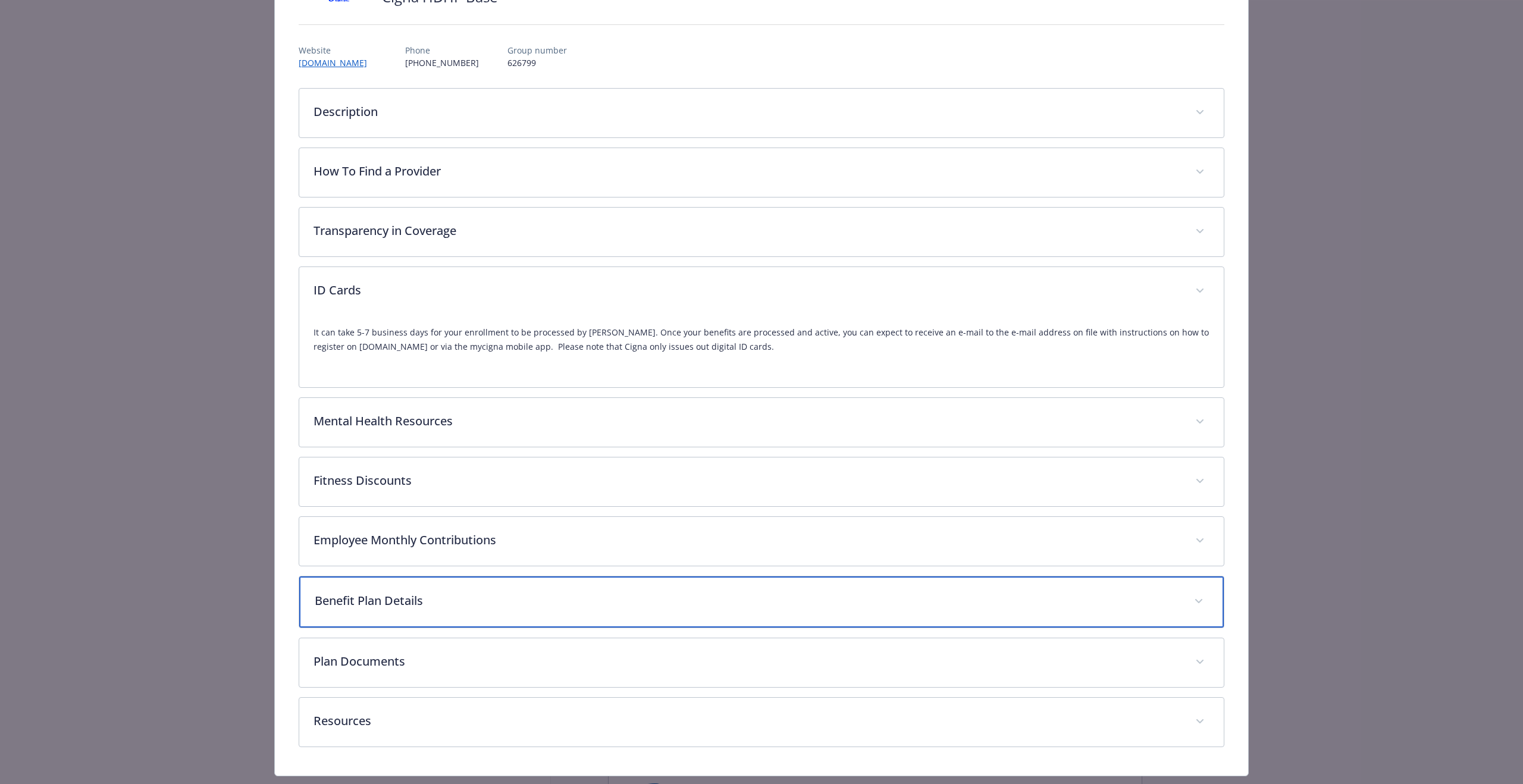
click at [914, 603] on p "Benefit Plan Details" at bounding box center [747, 600] width 865 height 18
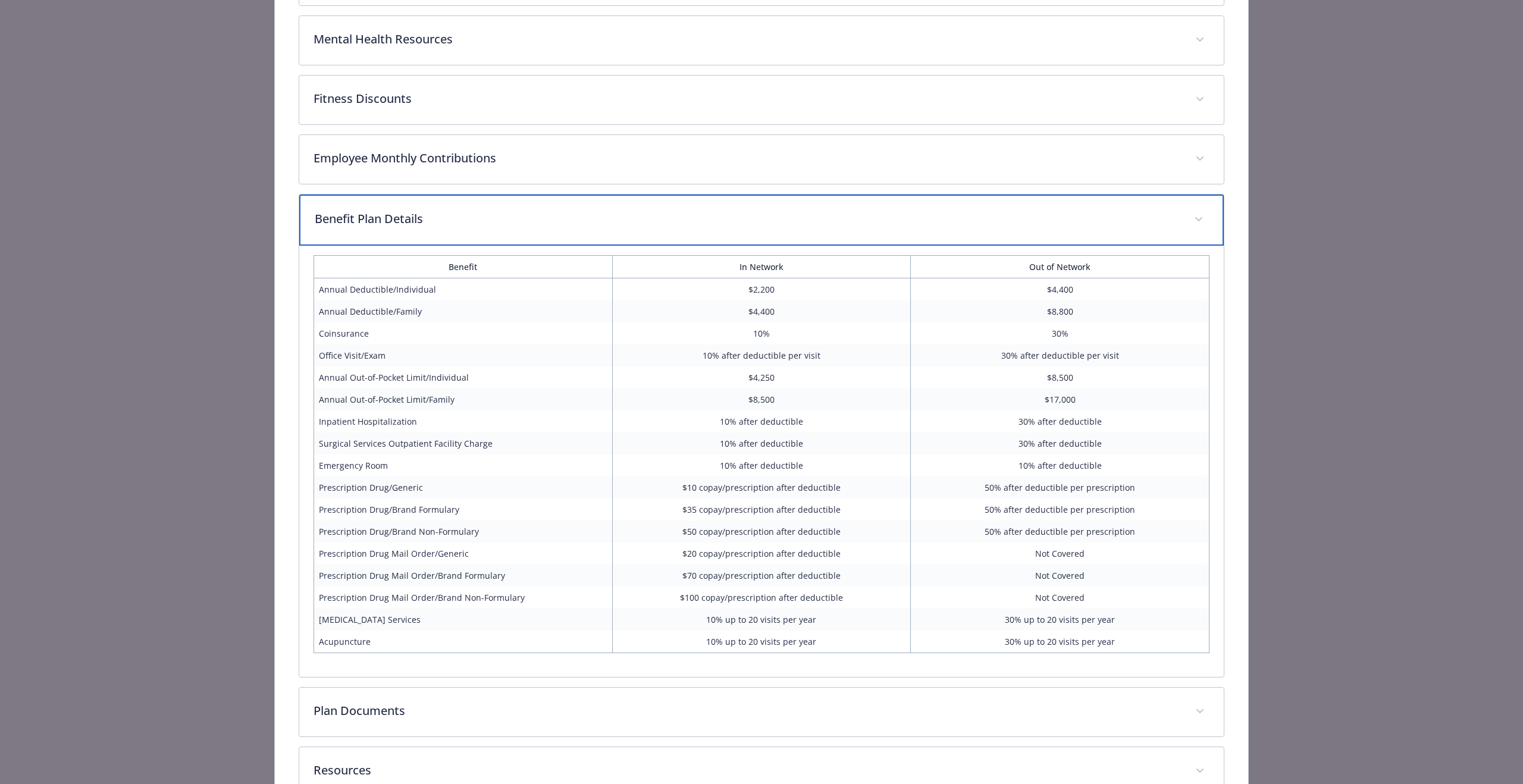
scroll to position [505, 0]
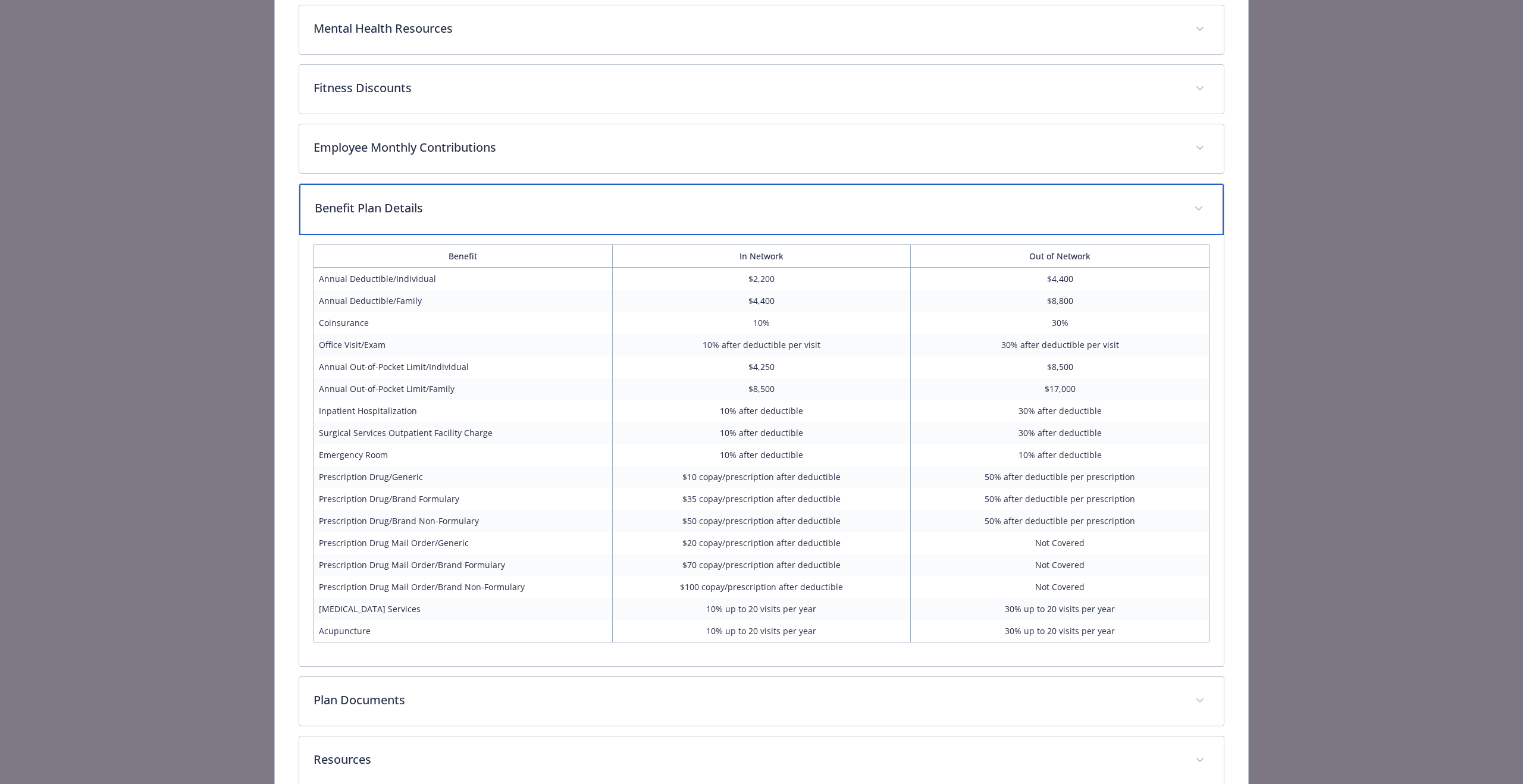
click at [1023, 220] on div "Benefit Plan Details" at bounding box center [762, 209] width 925 height 51
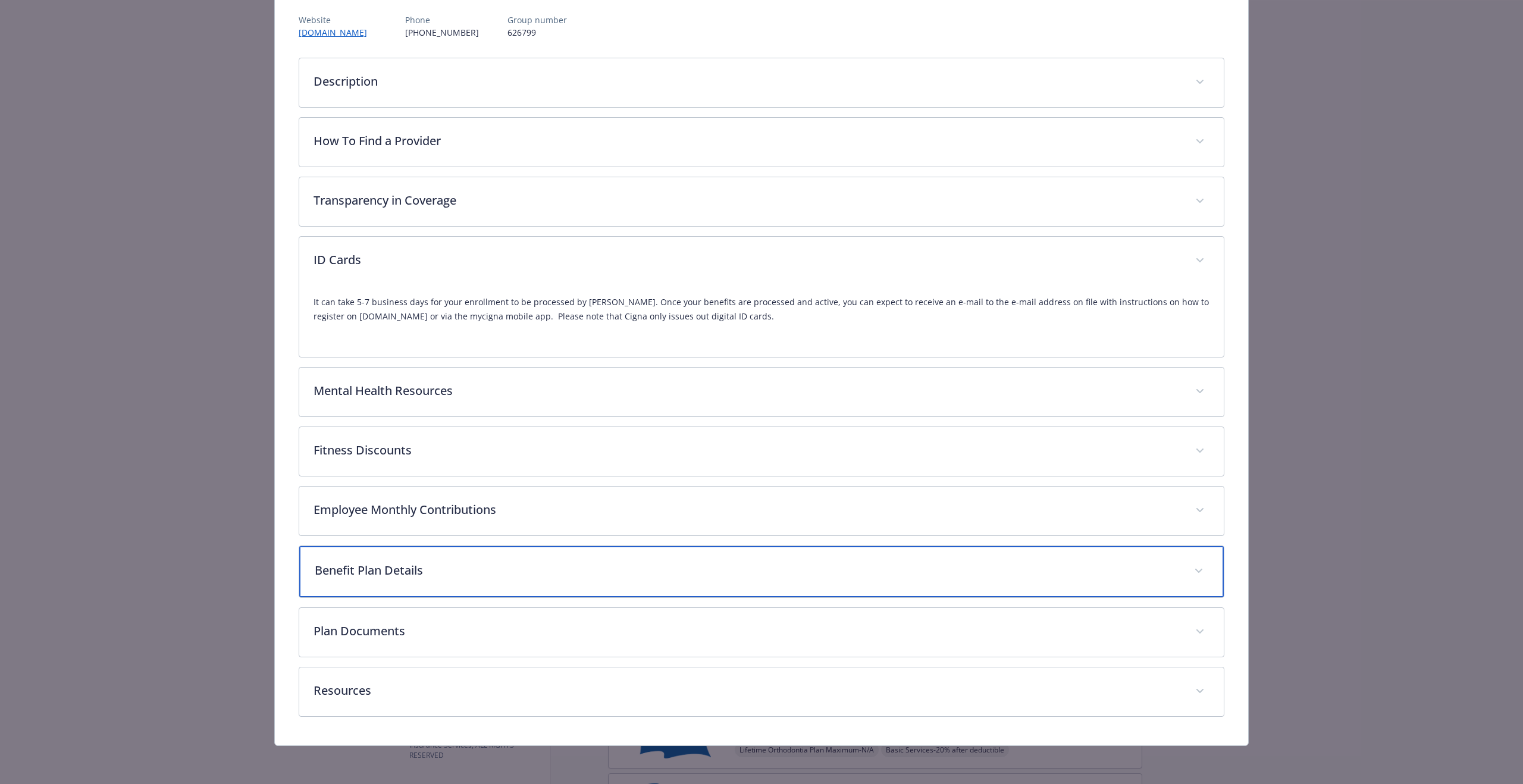
scroll to position [143, 0]
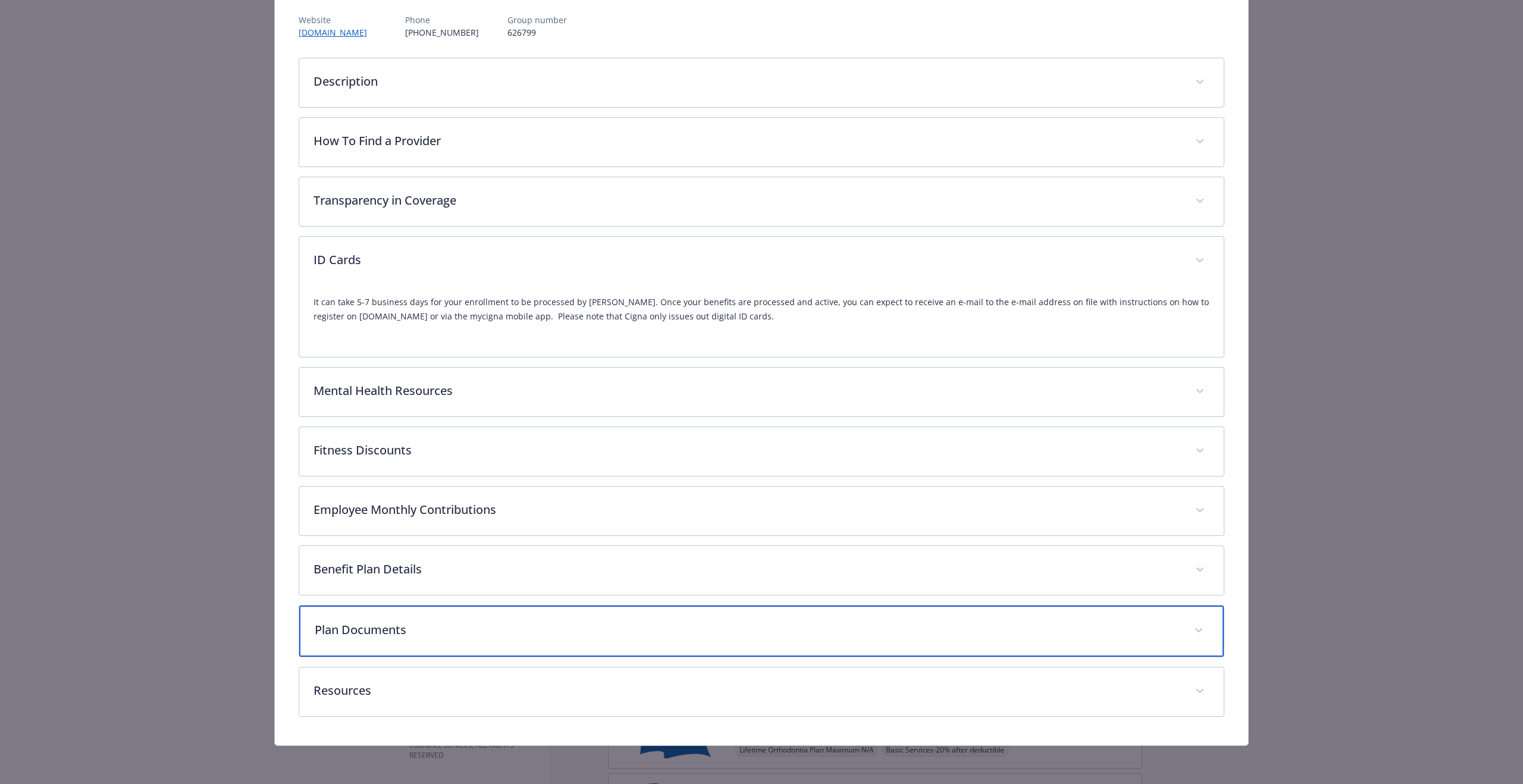
click at [911, 626] on p "Plan Documents" at bounding box center [747, 629] width 865 height 18
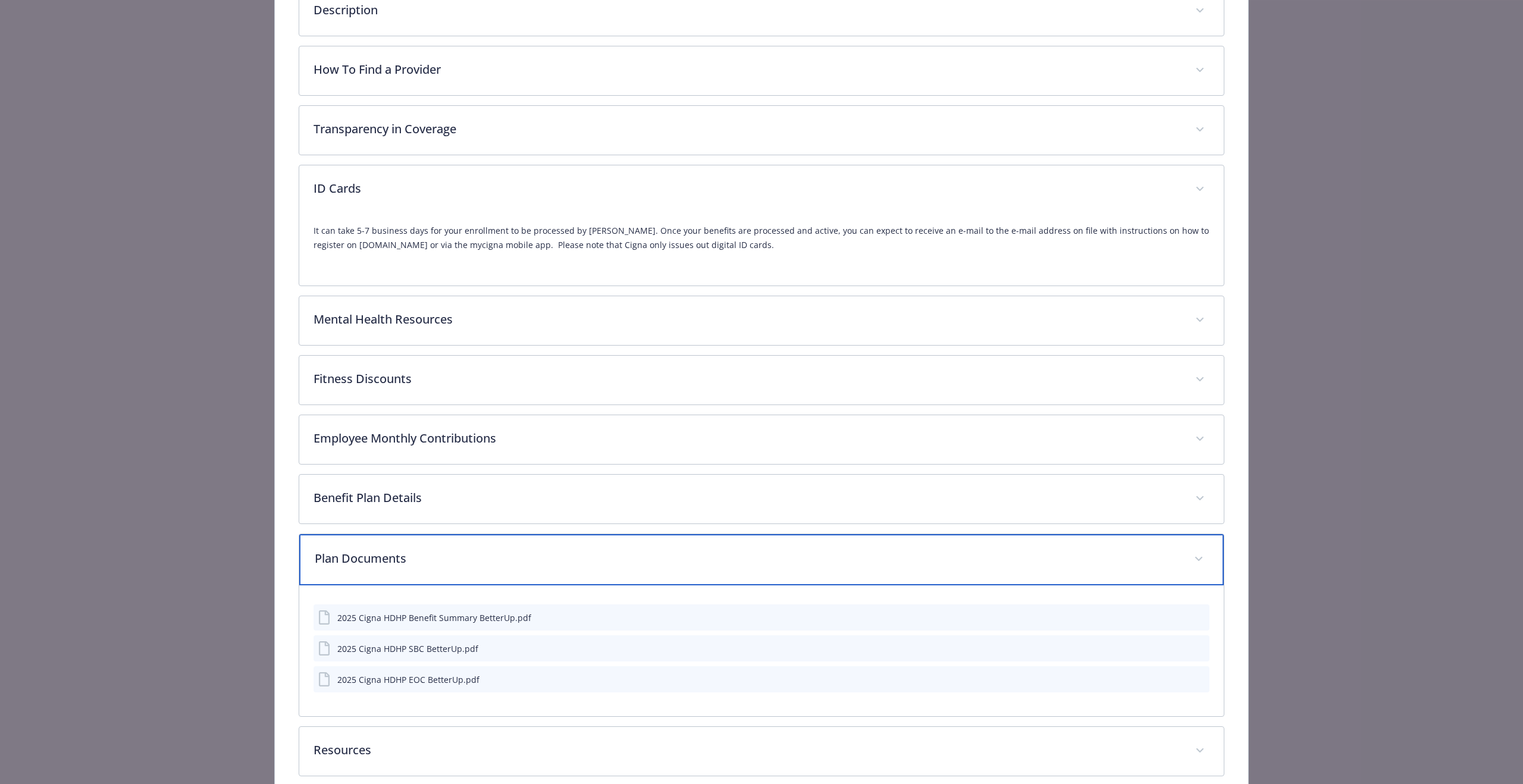
scroll to position [274, 0]
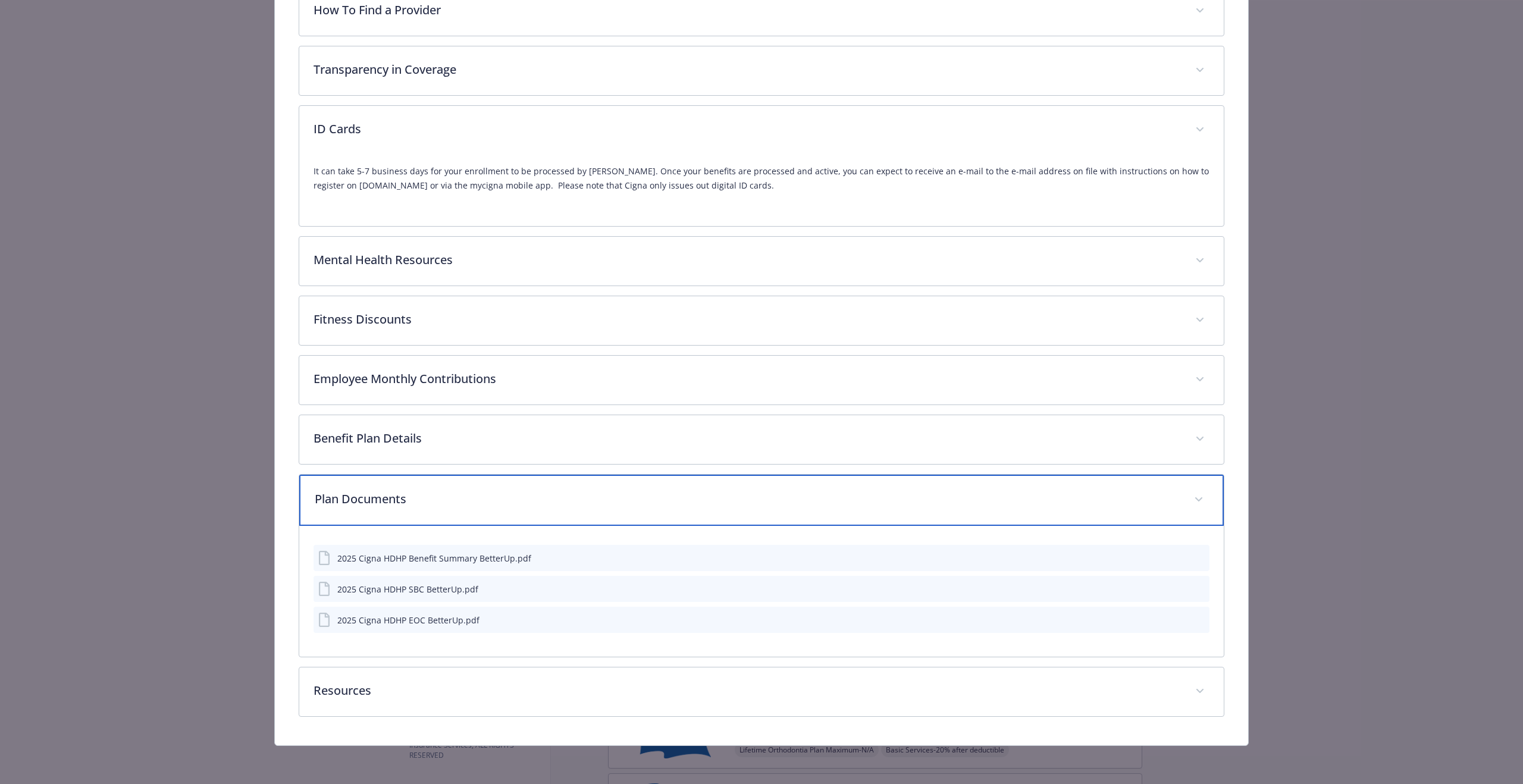
click at [970, 501] on p "Plan Documents" at bounding box center [747, 499] width 865 height 18
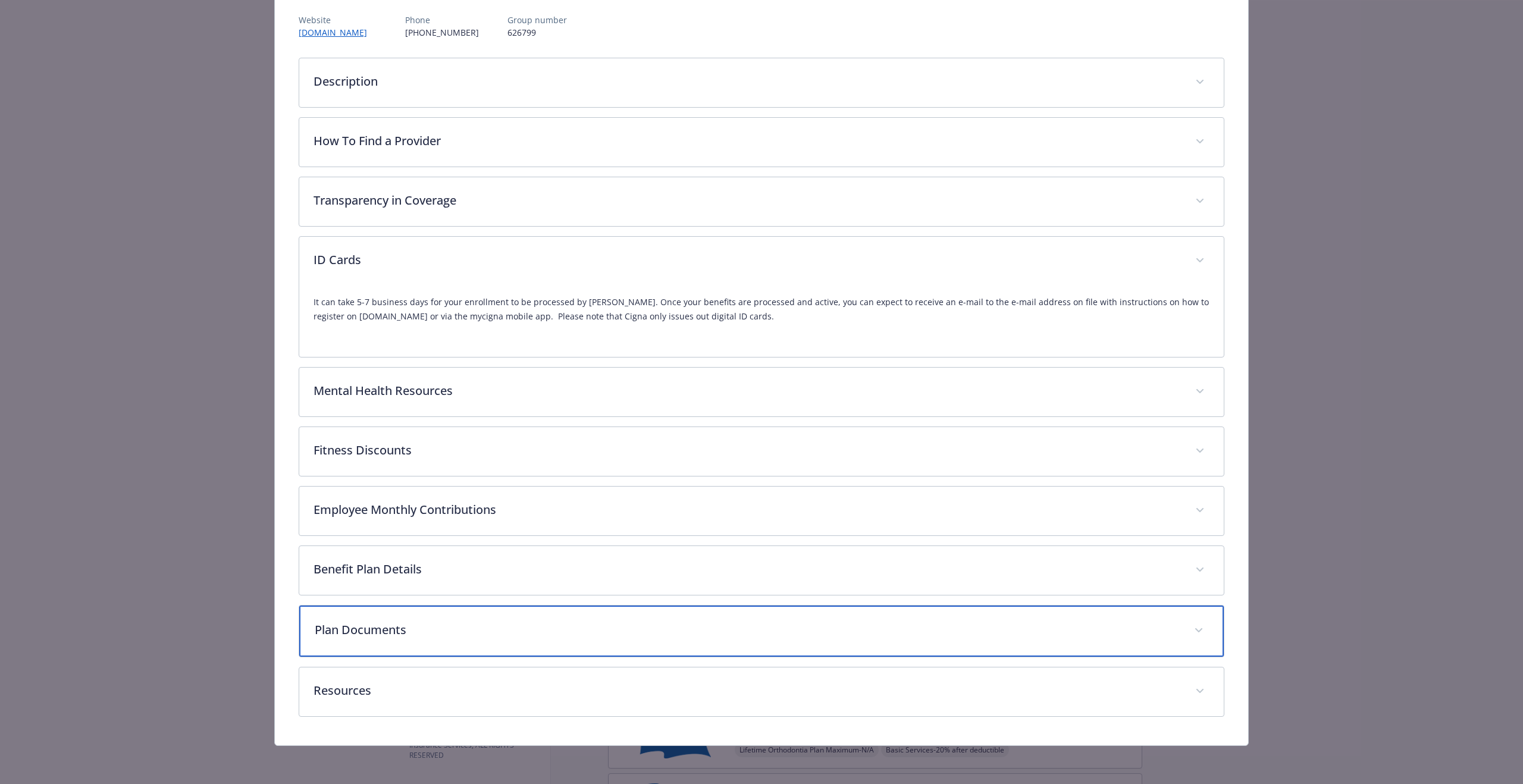
scroll to position [143, 0]
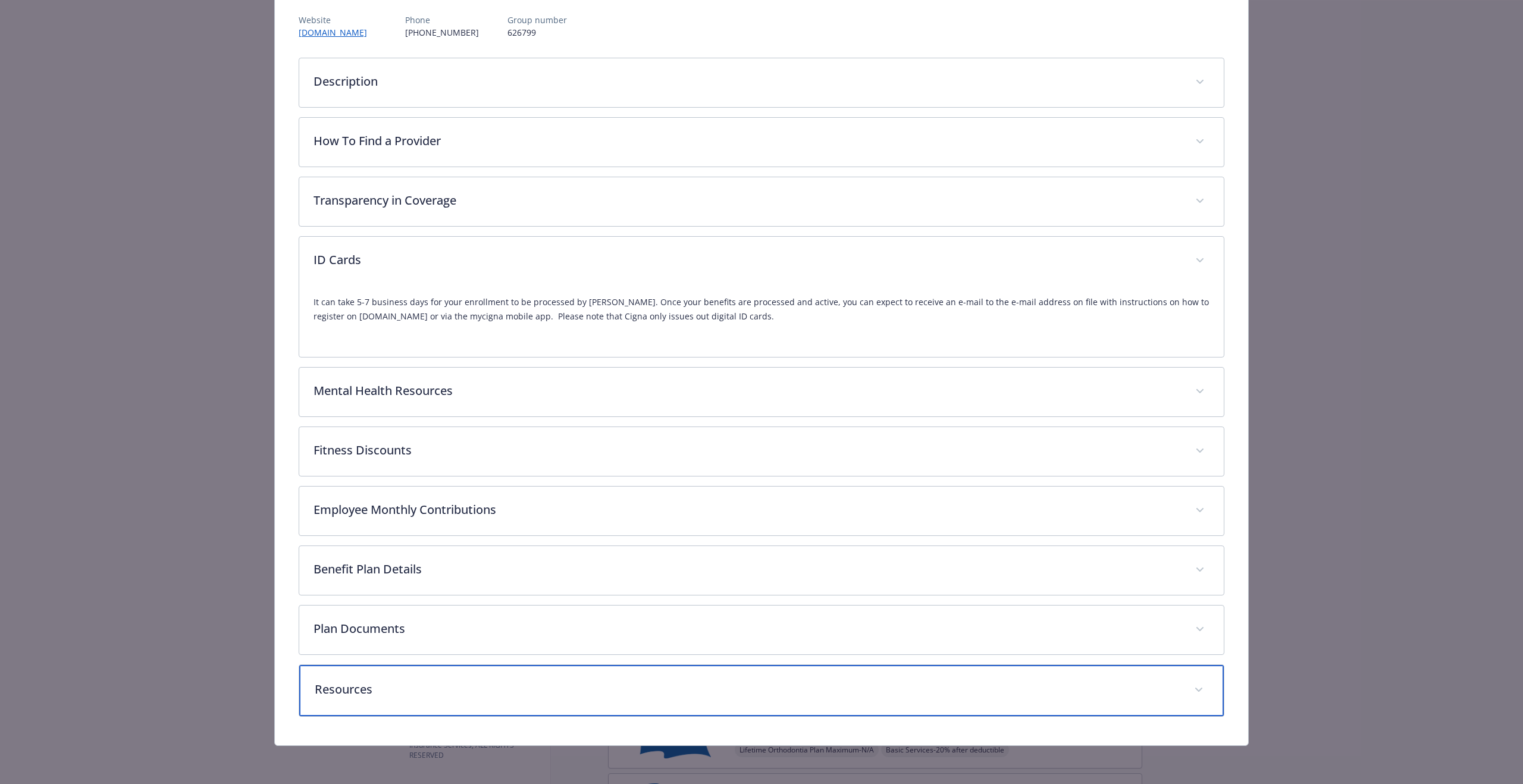
click at [911, 691] on p "Resources" at bounding box center [747, 689] width 865 height 18
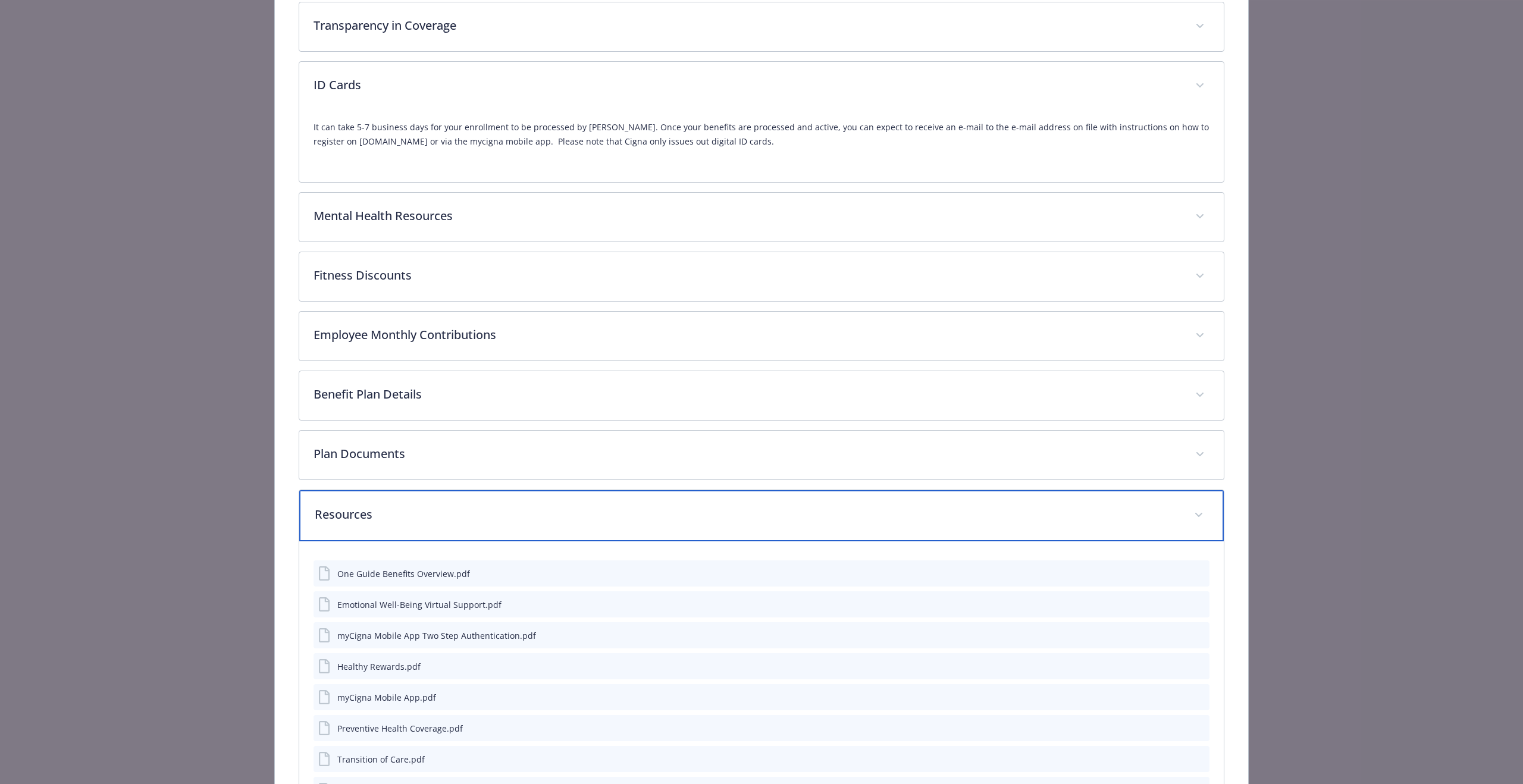
scroll to position [319, 0]
click at [961, 510] on p "Resources" at bounding box center [747, 513] width 865 height 18
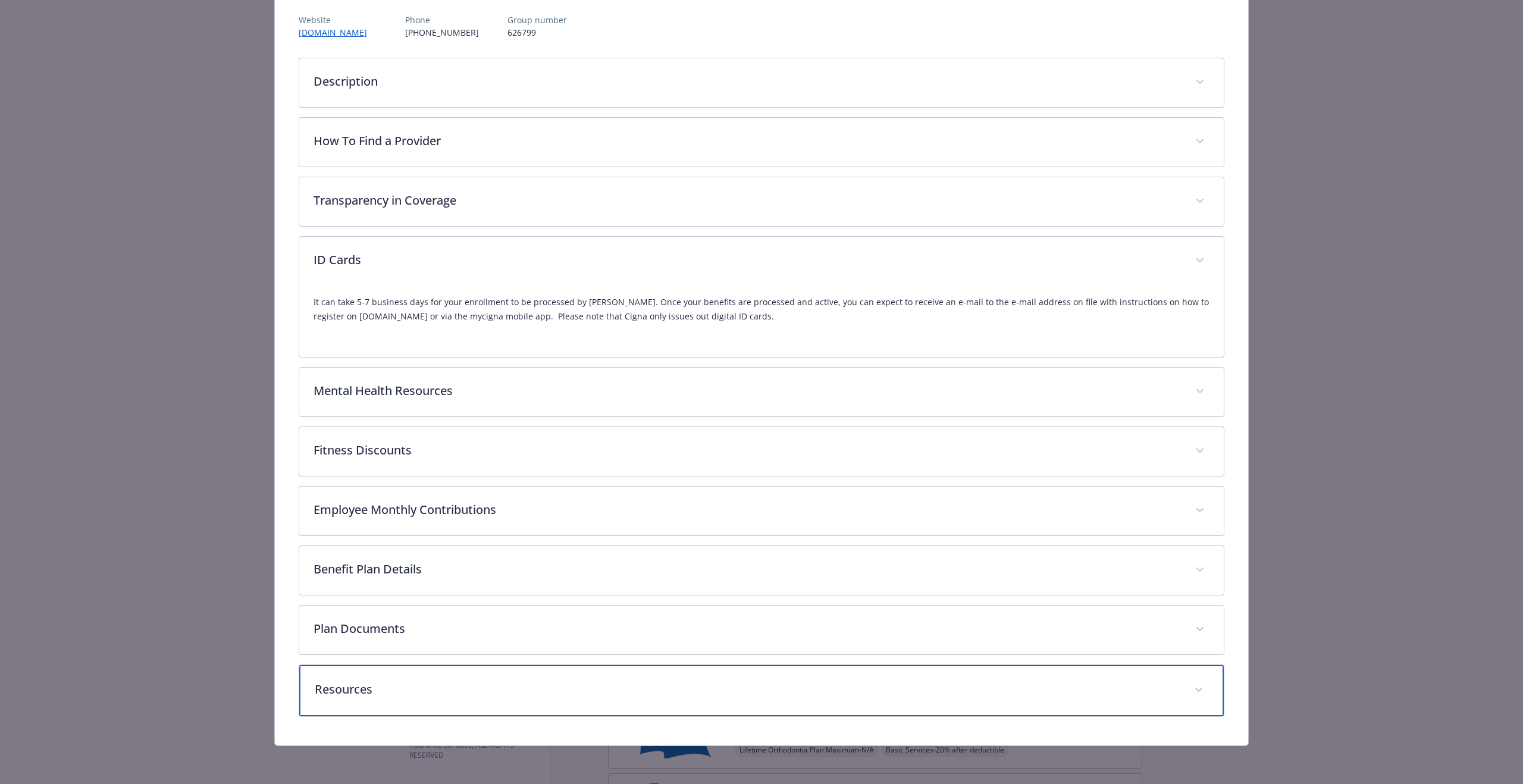
scroll to position [143, 0]
